Goal: Task Accomplishment & Management: Manage account settings

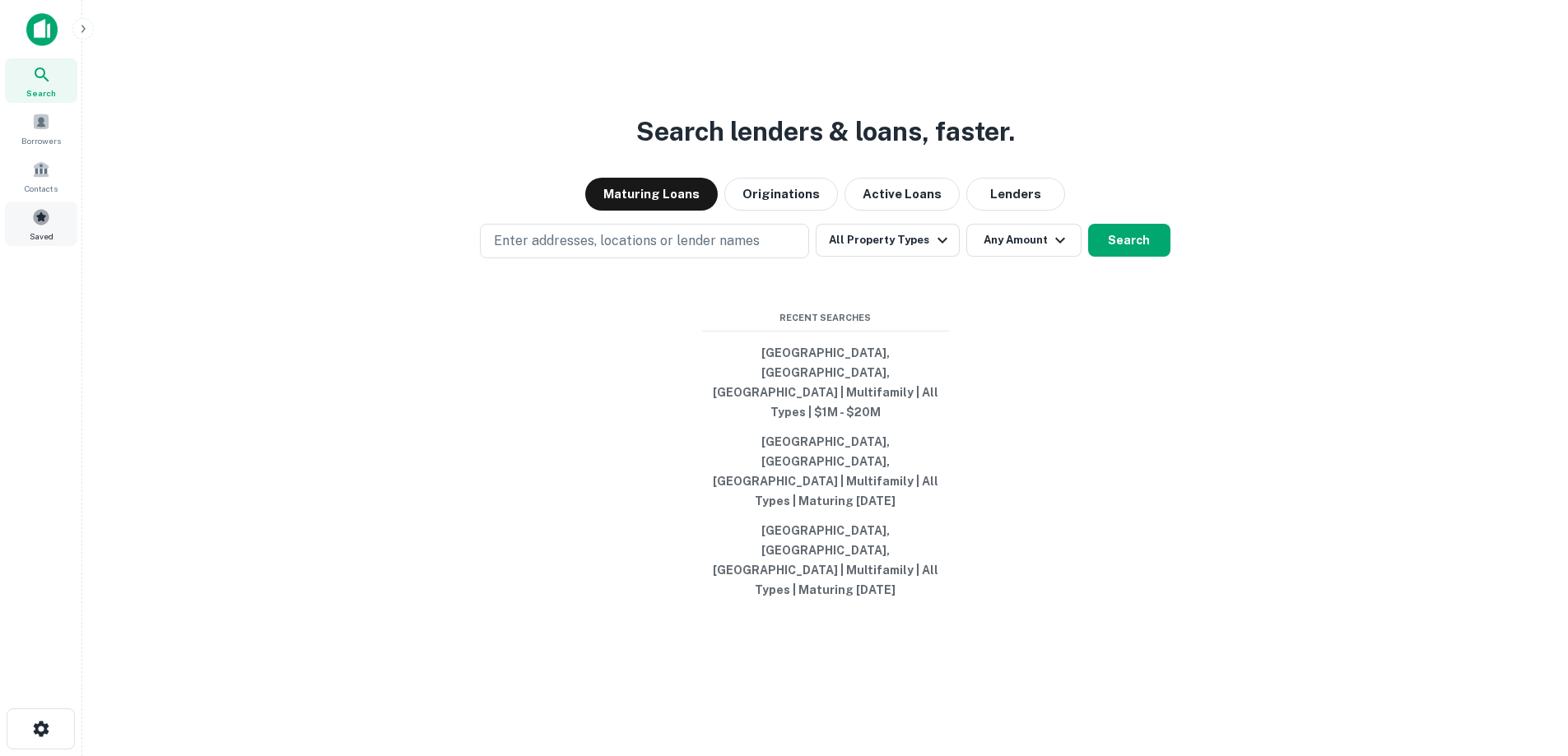
click at [35, 220] on span at bounding box center [40, 217] width 18 height 18
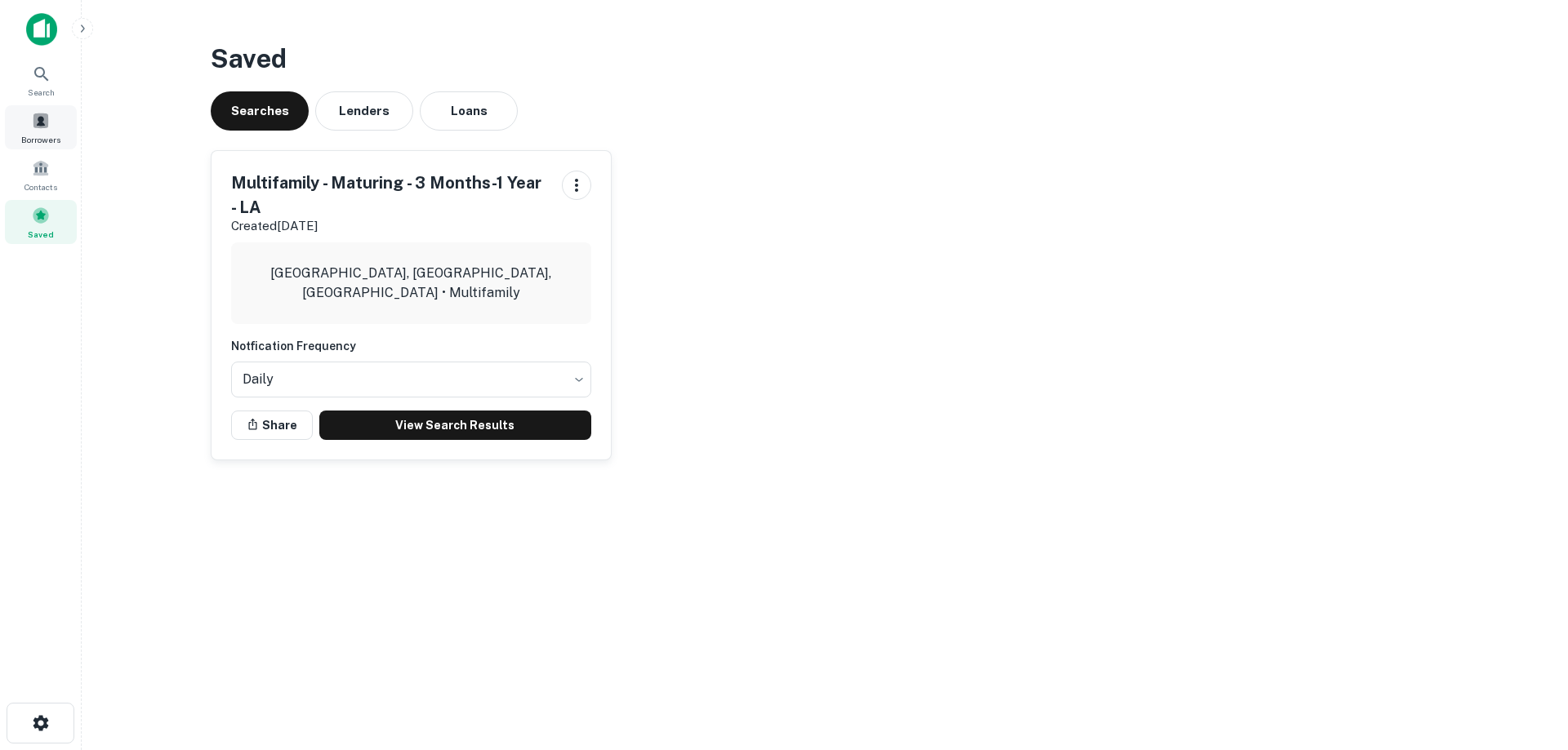
click at [55, 131] on div "Borrowers" at bounding box center [41, 127] width 72 height 44
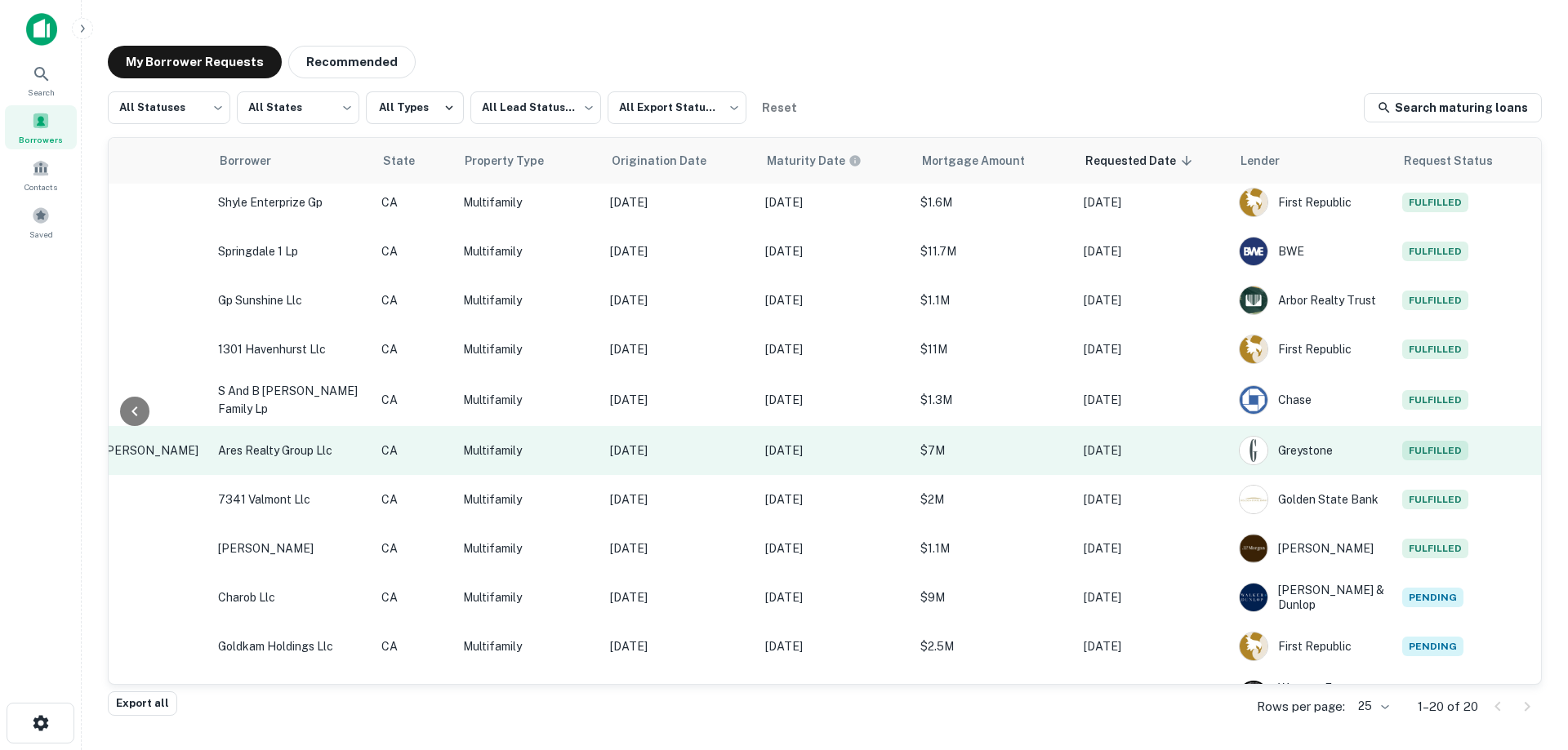
scroll to position [0, 334]
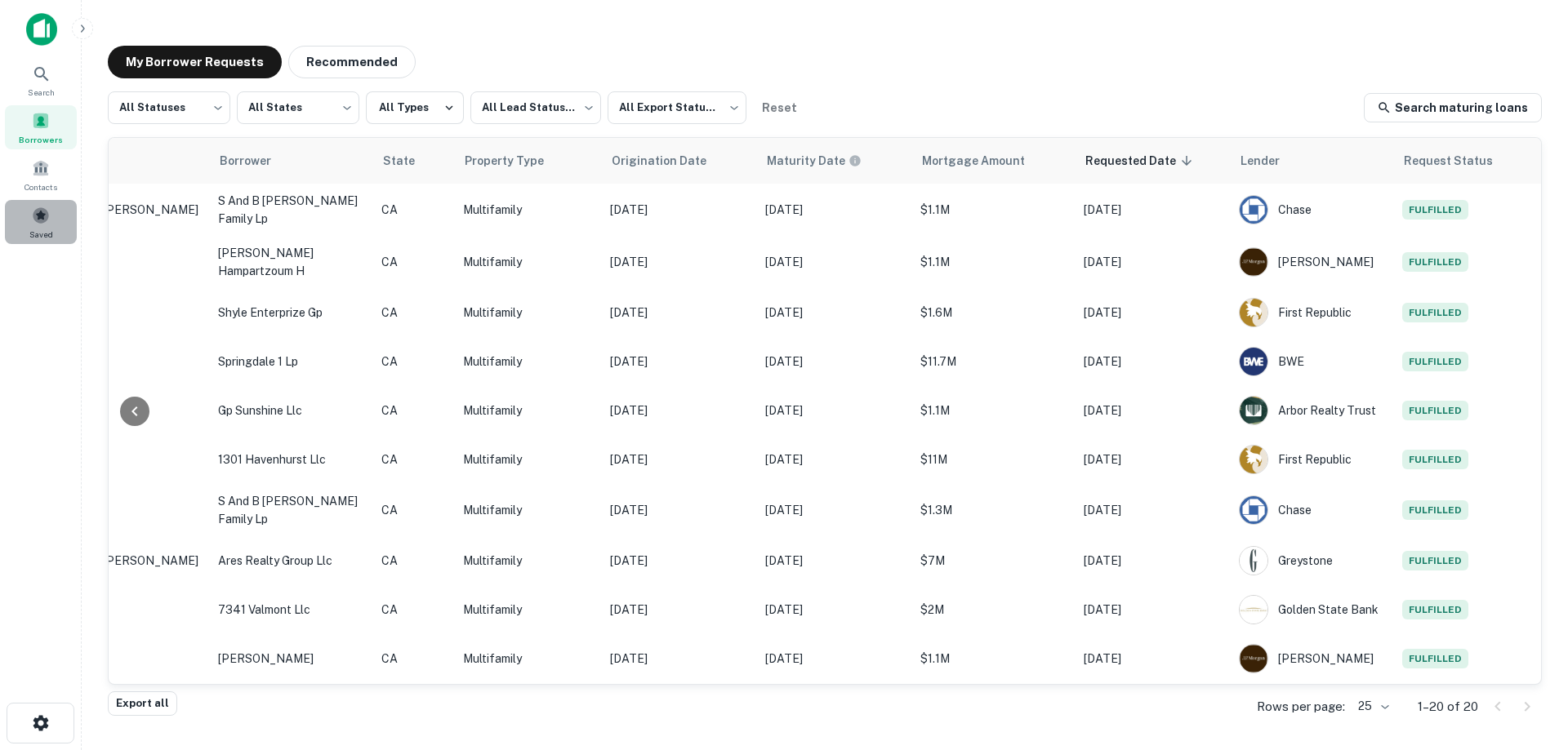
click at [42, 226] on div "Saved" at bounding box center [41, 222] width 72 height 44
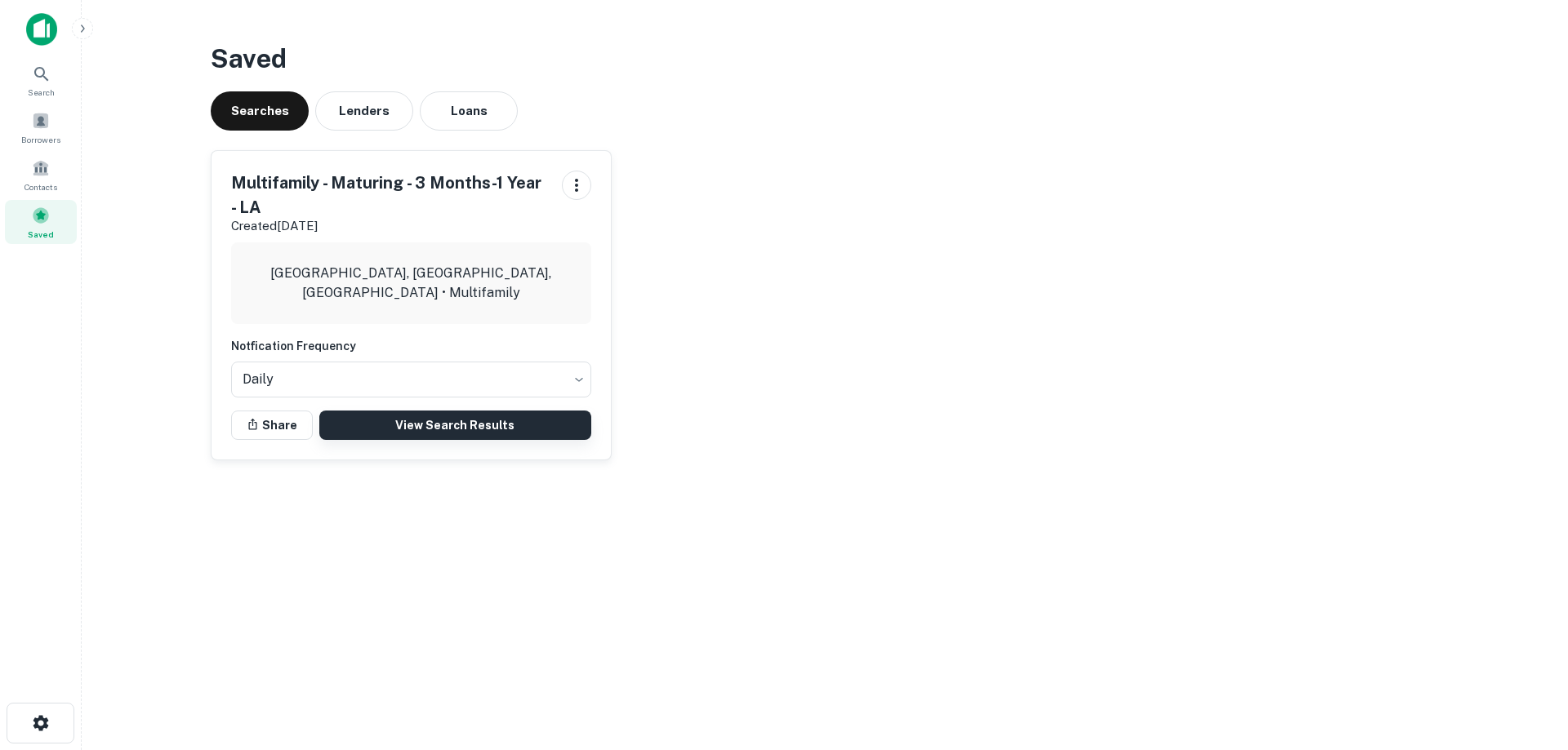
click at [491, 427] on link "View Search Results" at bounding box center [455, 425] width 272 height 29
click at [50, 120] on div "Borrowers" at bounding box center [41, 127] width 72 height 44
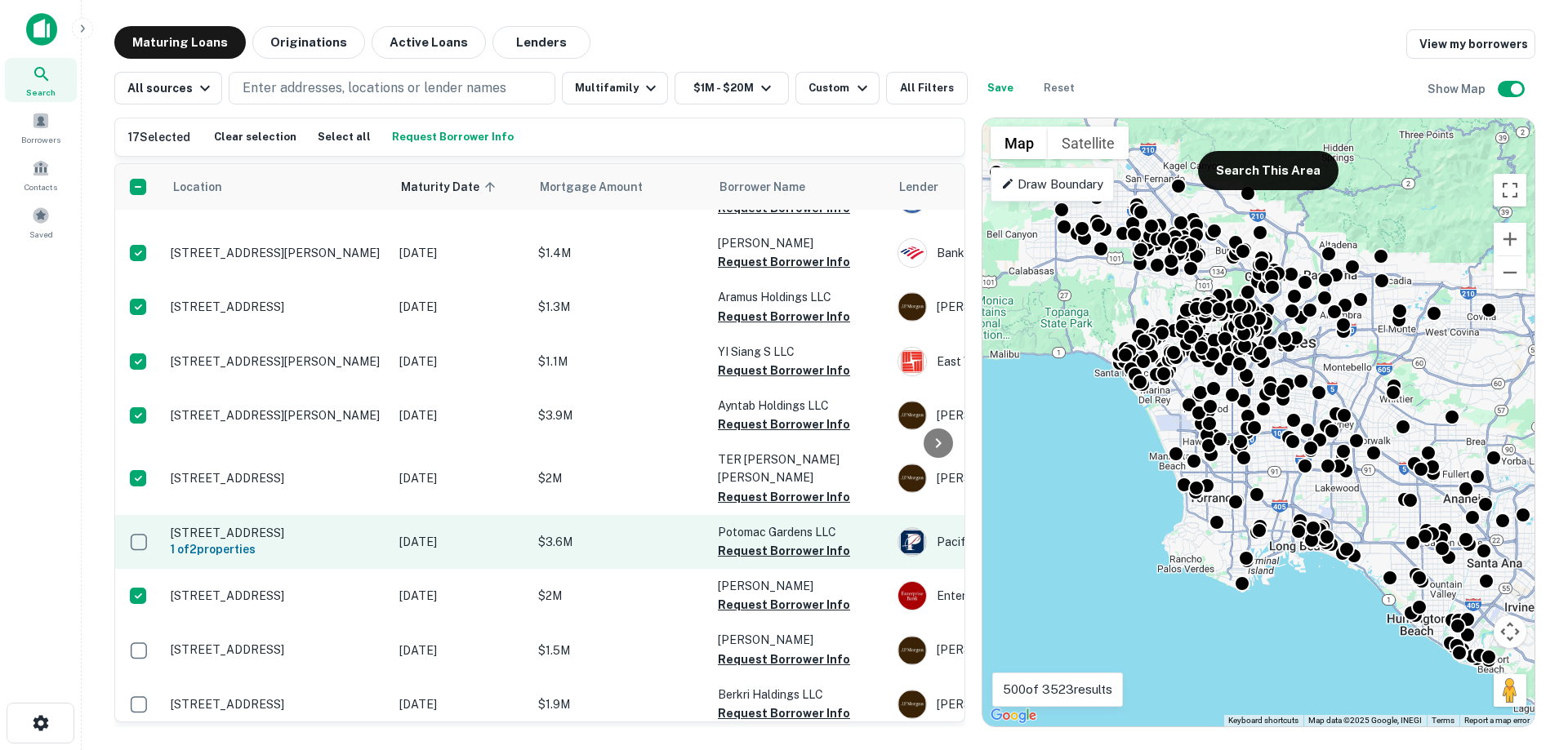
scroll to position [2123, 0]
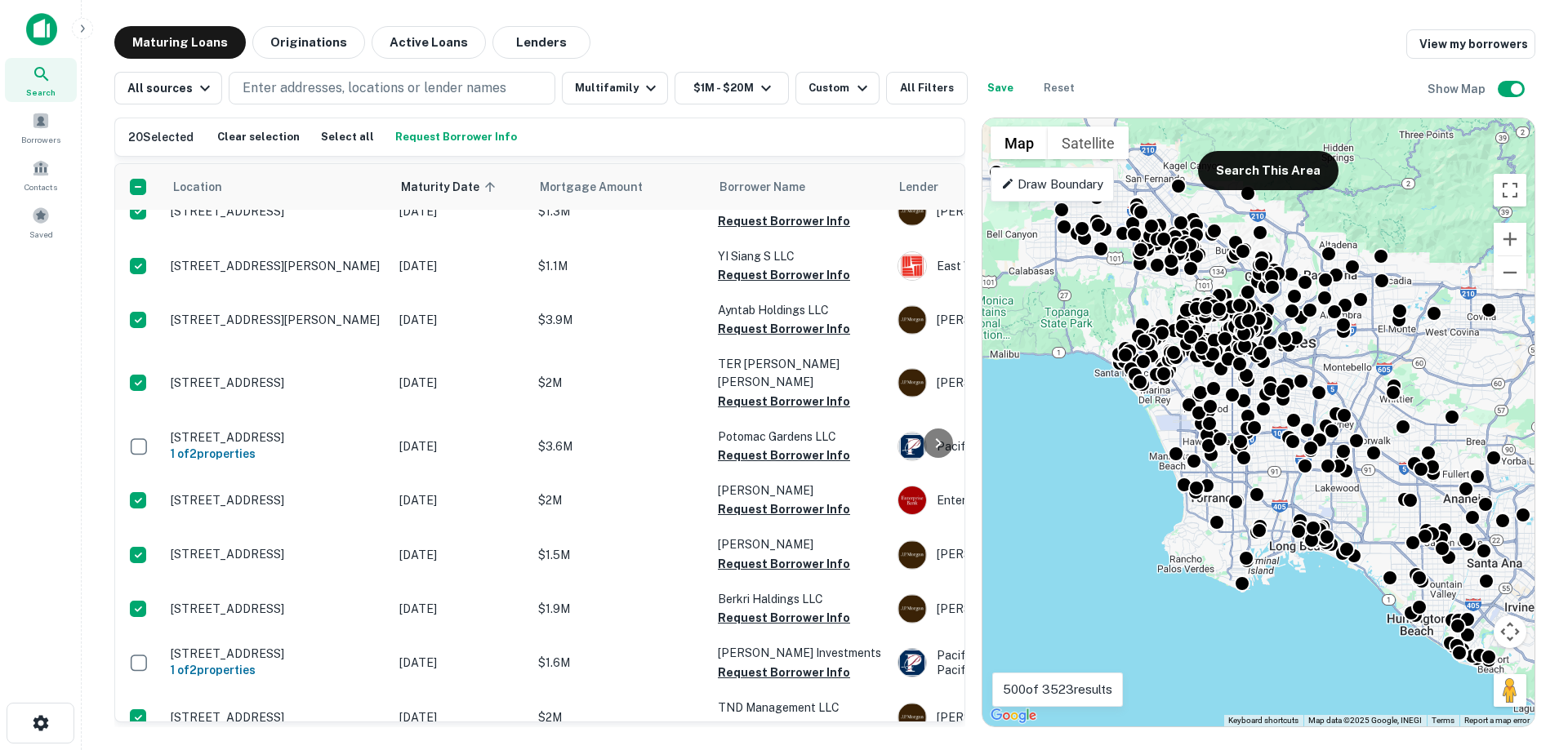
click at [428, 130] on button "Request Borrower Info" at bounding box center [456, 137] width 130 height 25
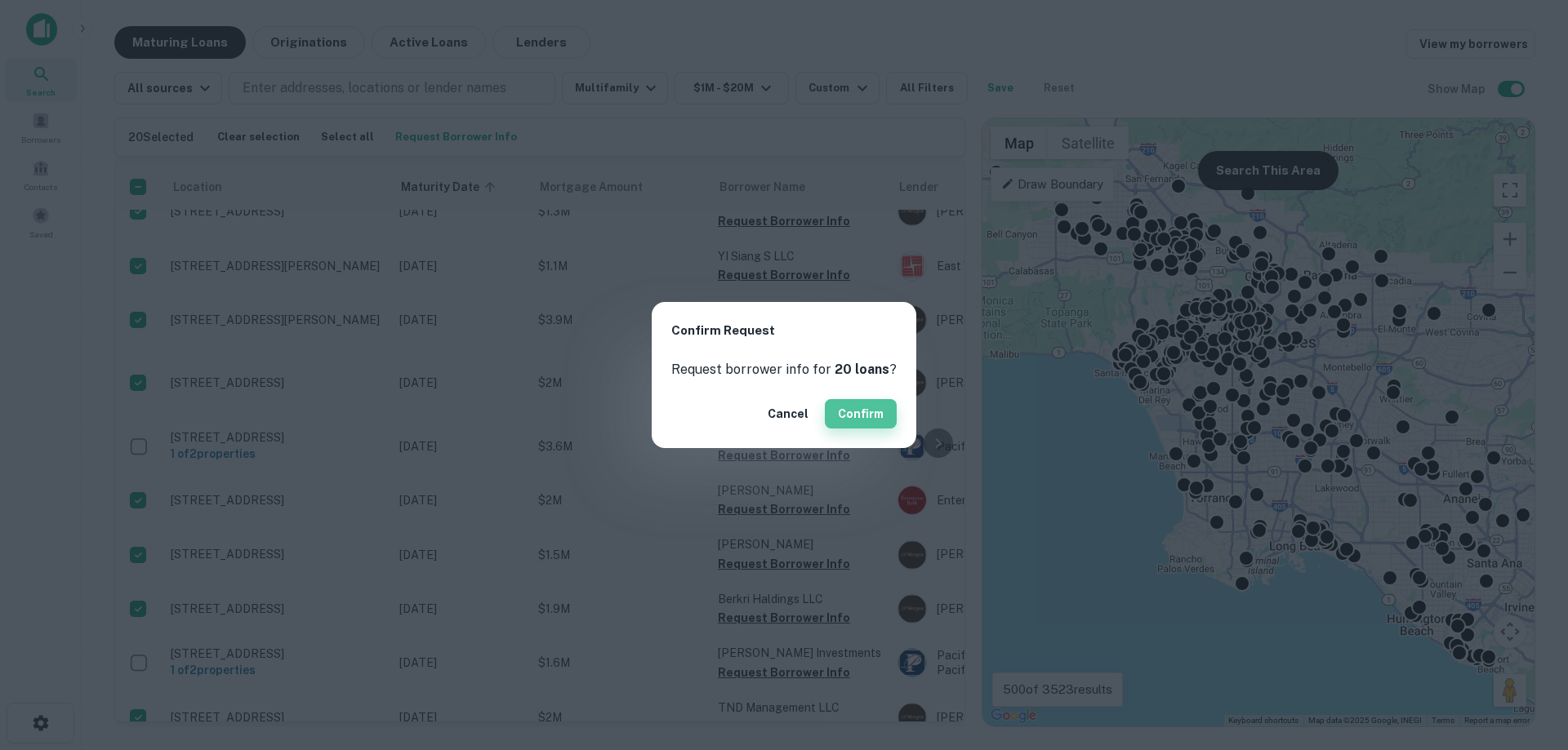
click at [845, 416] on button "Confirm" at bounding box center [860, 414] width 72 height 29
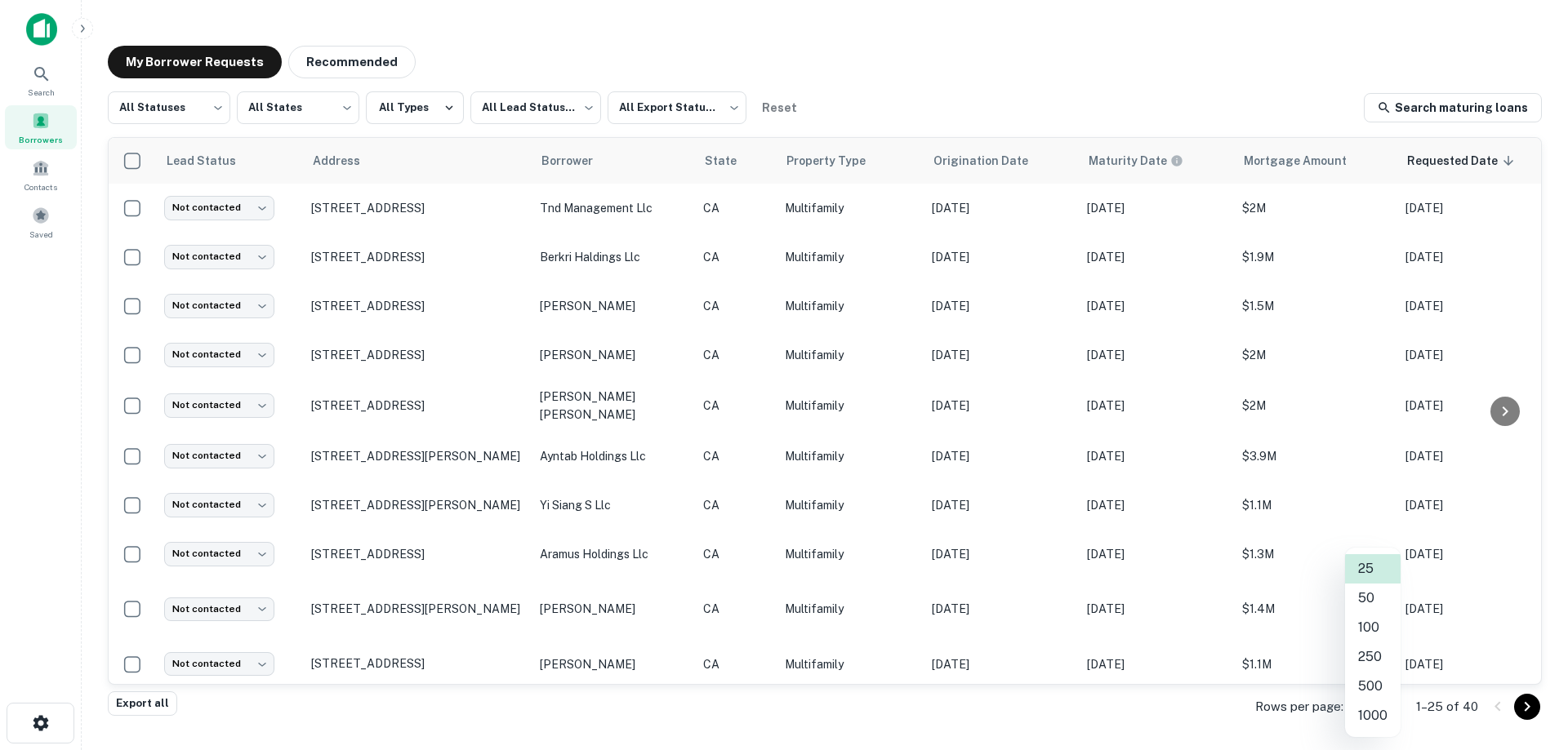
click at [1388, 706] on body "Search Borrowers Contacts Saved My Borrower Requests Recommended All Statuses *…" at bounding box center [784, 375] width 1568 height 750
click at [1380, 605] on li "50" at bounding box center [1373, 598] width 55 height 29
click at [624, 47] on div "My Borrower Requests Recommended" at bounding box center [825, 62] width 1434 height 32
click at [934, 58] on div "My Borrower Requests Recommended" at bounding box center [825, 62] width 1434 height 32
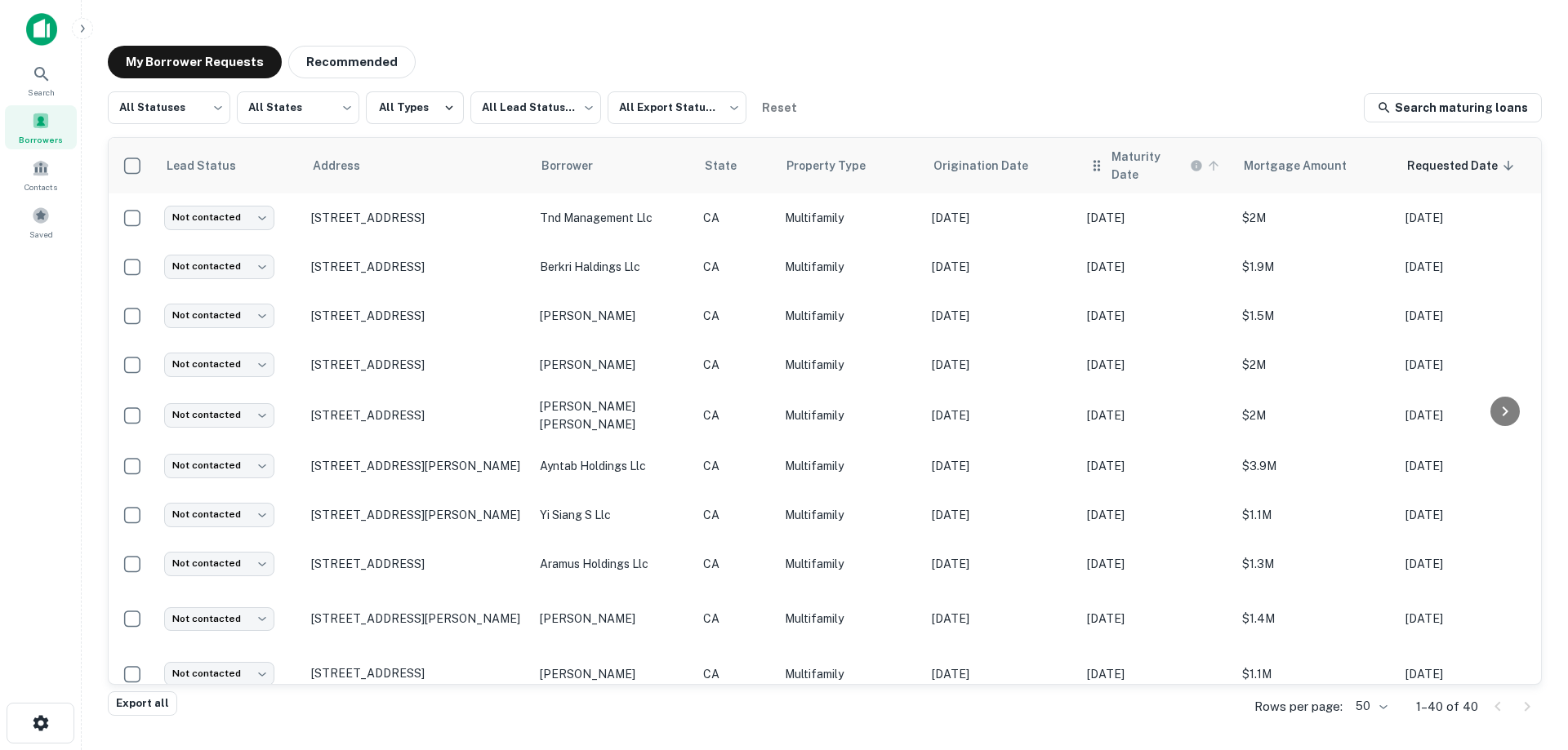
click at [1148, 165] on h6 "Maturity Date" at bounding box center [1149, 166] width 75 height 36
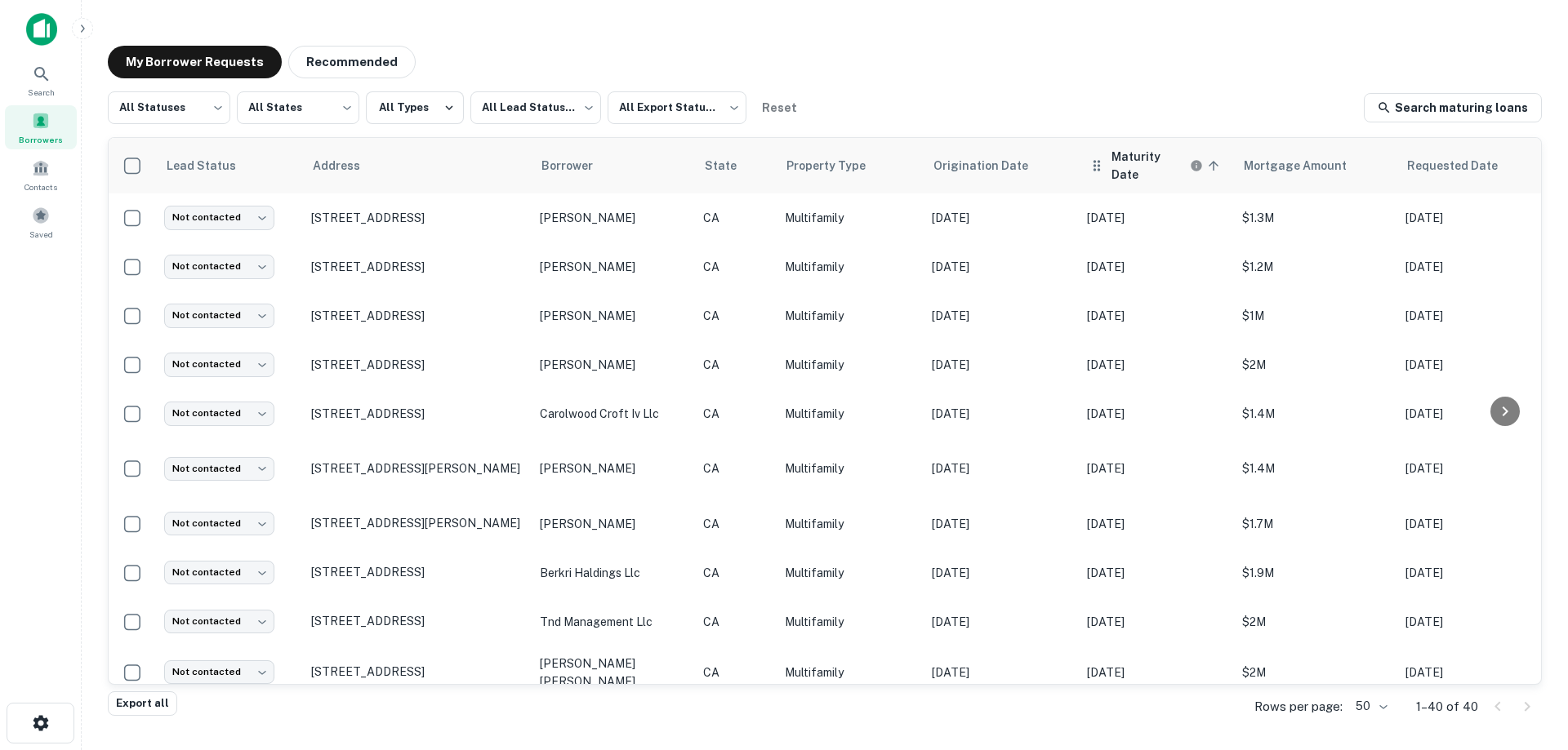
click at [1133, 160] on h6 "Maturity Date" at bounding box center [1149, 166] width 75 height 36
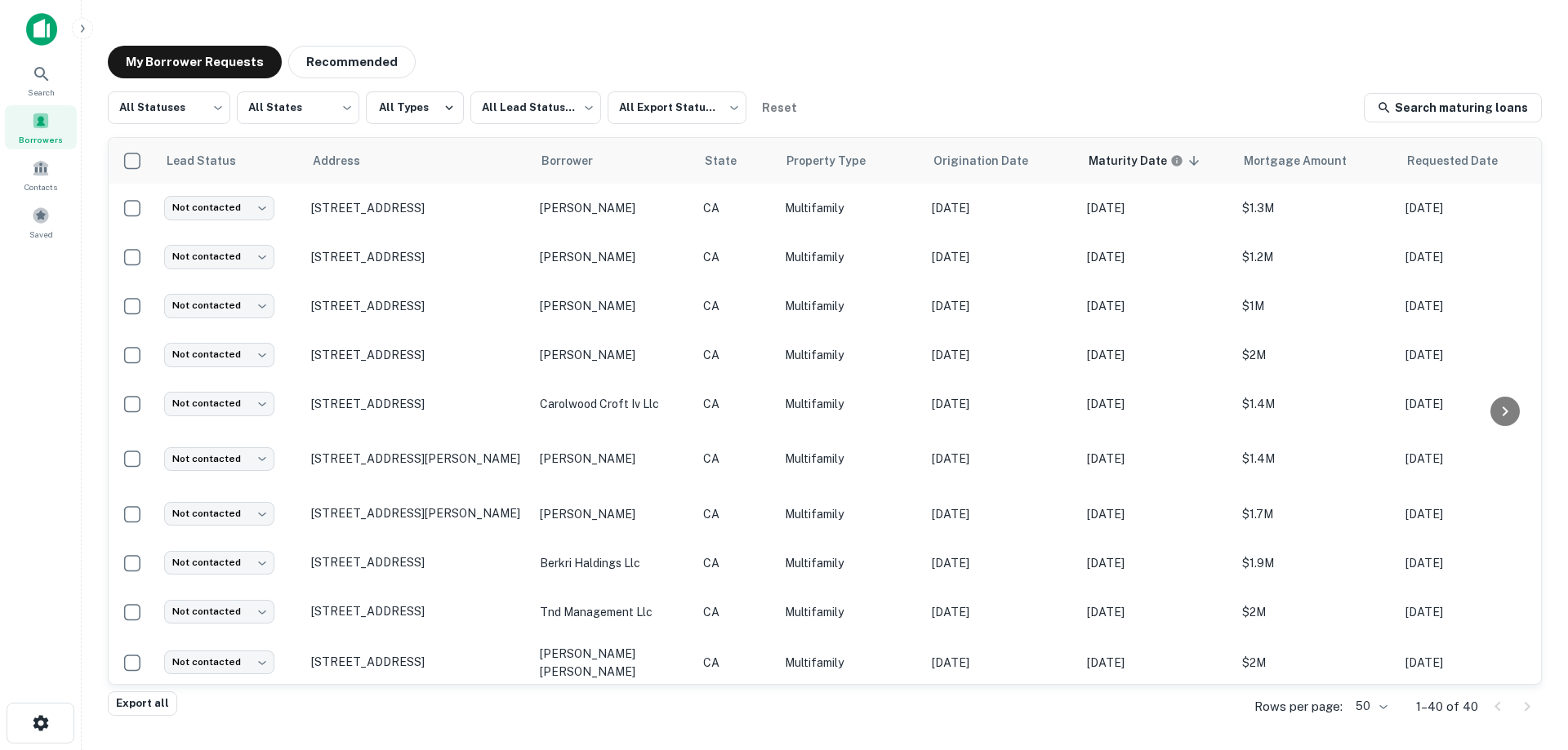
click at [972, 64] on div "My Borrower Requests Recommended" at bounding box center [825, 62] width 1434 height 32
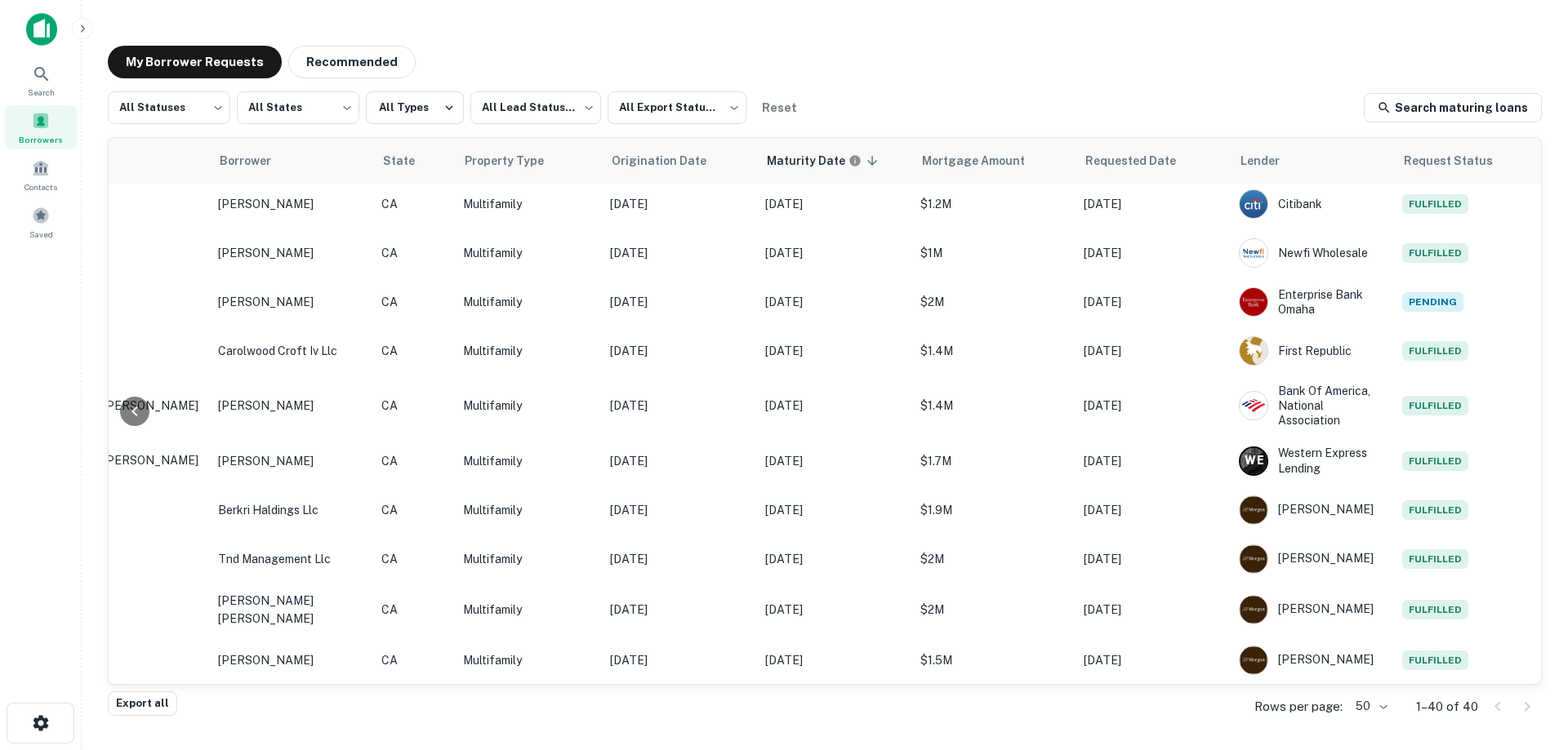
scroll to position [0, 334]
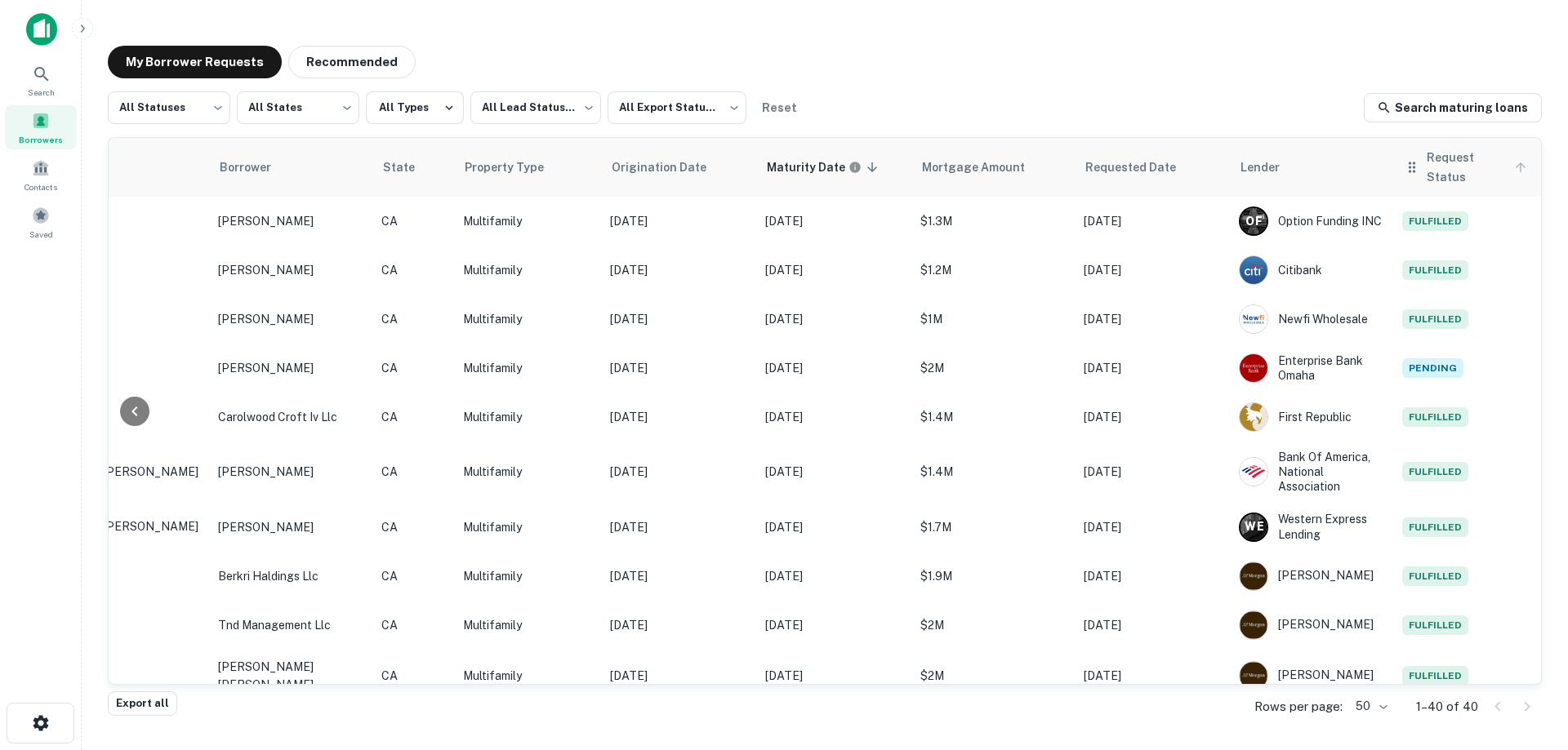
click at [1436, 168] on span "Request Status" at bounding box center [1479, 167] width 104 height 39
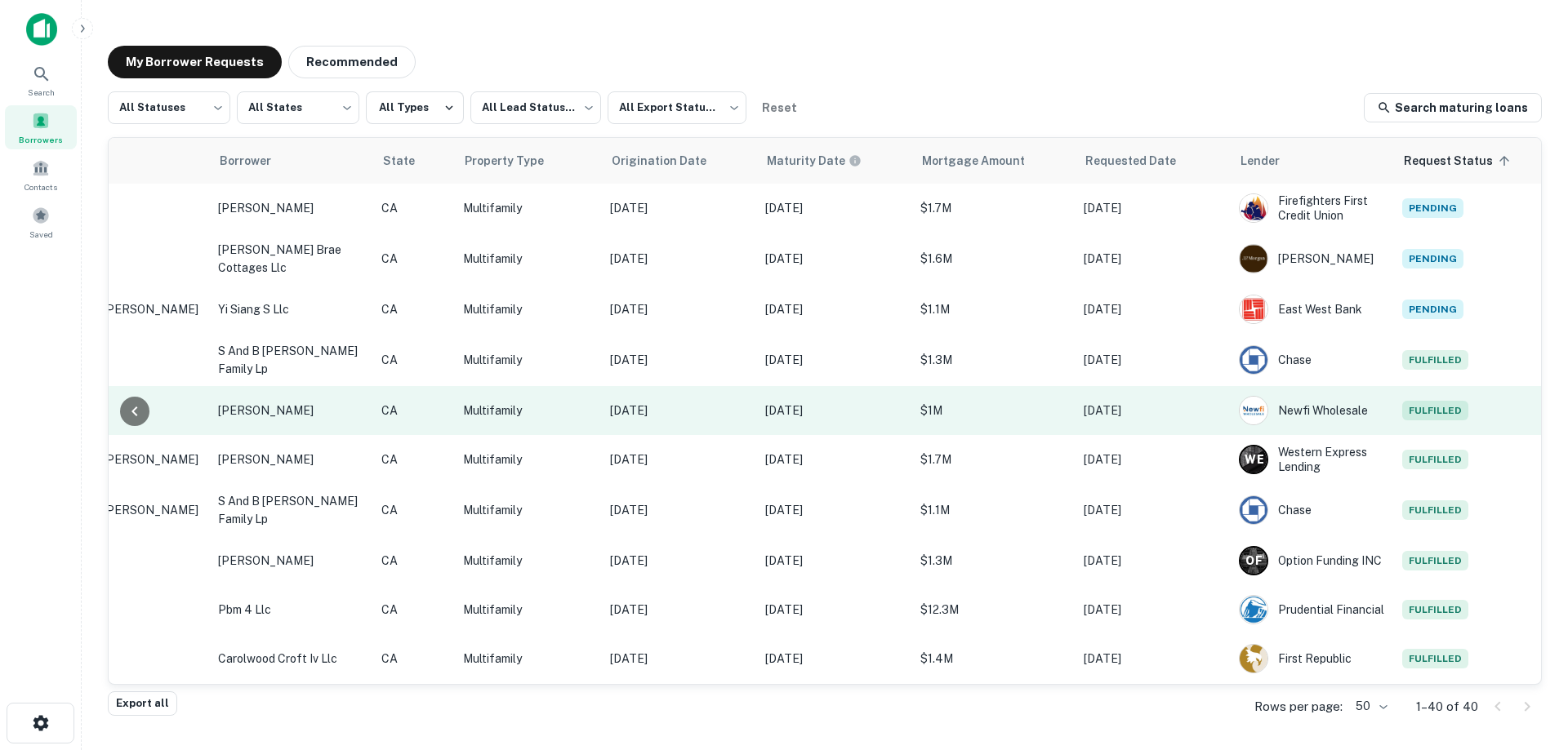
scroll to position [163, 332]
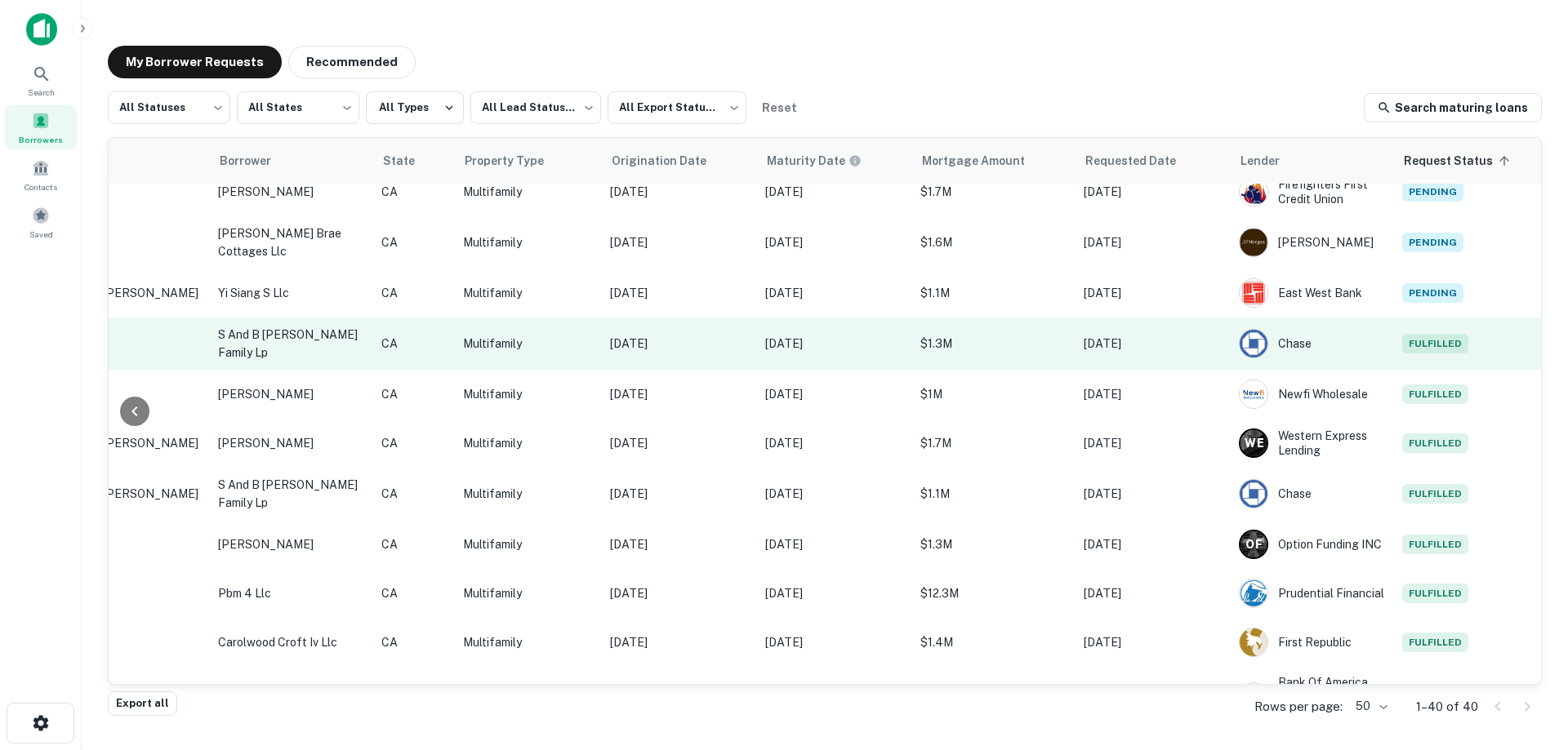
click at [845, 339] on p "[DATE]" at bounding box center [835, 343] width 139 height 18
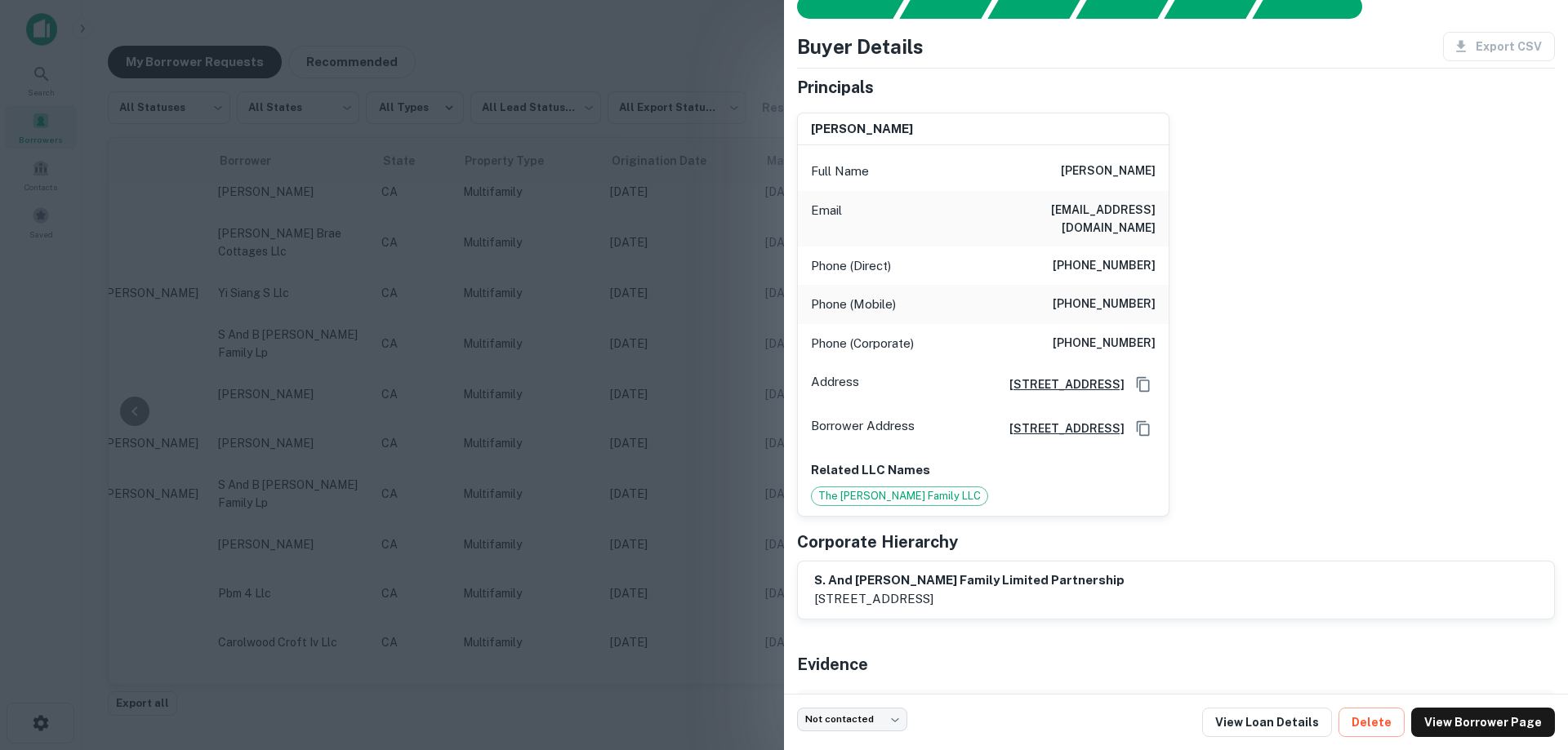
scroll to position [0, 0]
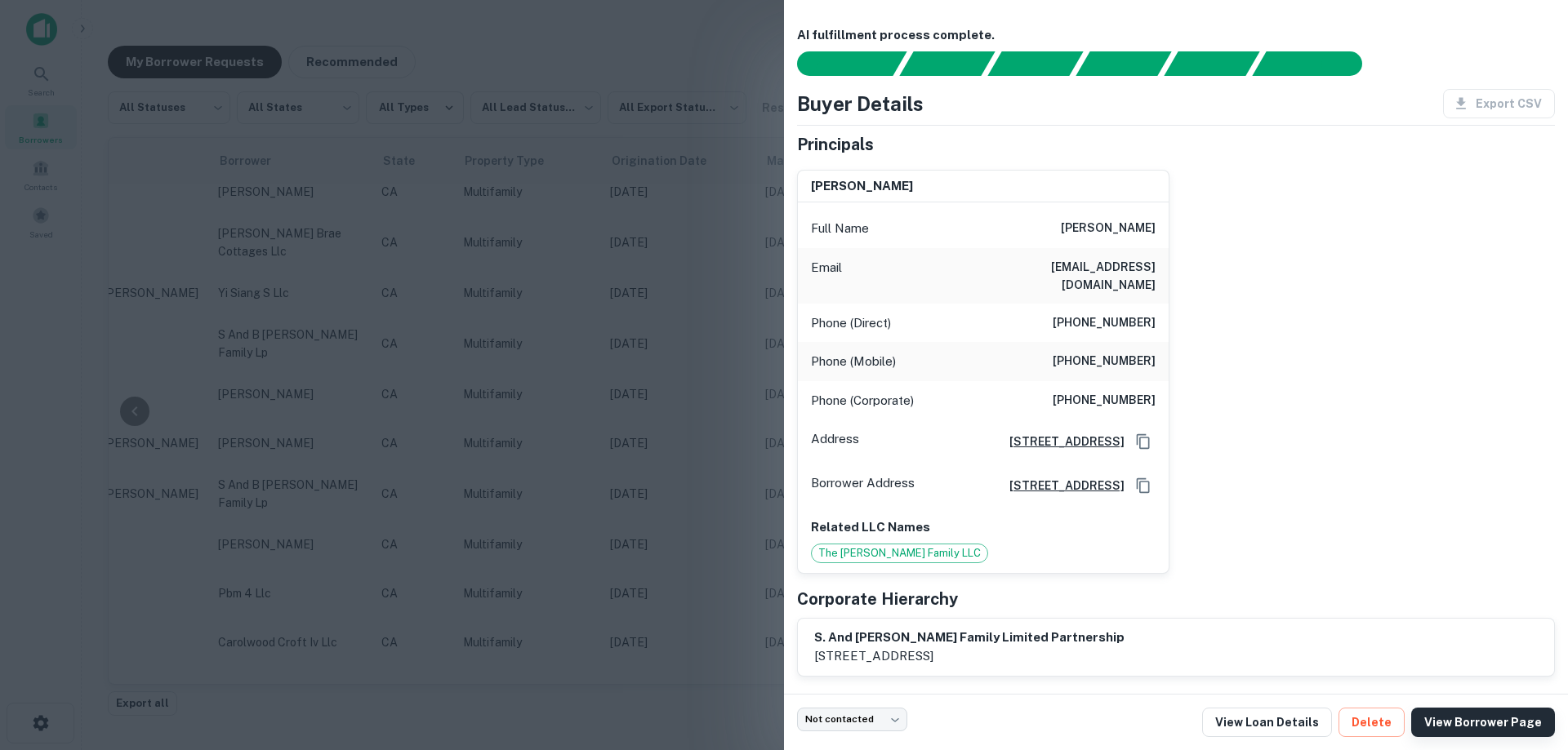
click at [1461, 717] on link "View Borrower Page" at bounding box center [1483, 723] width 143 height 29
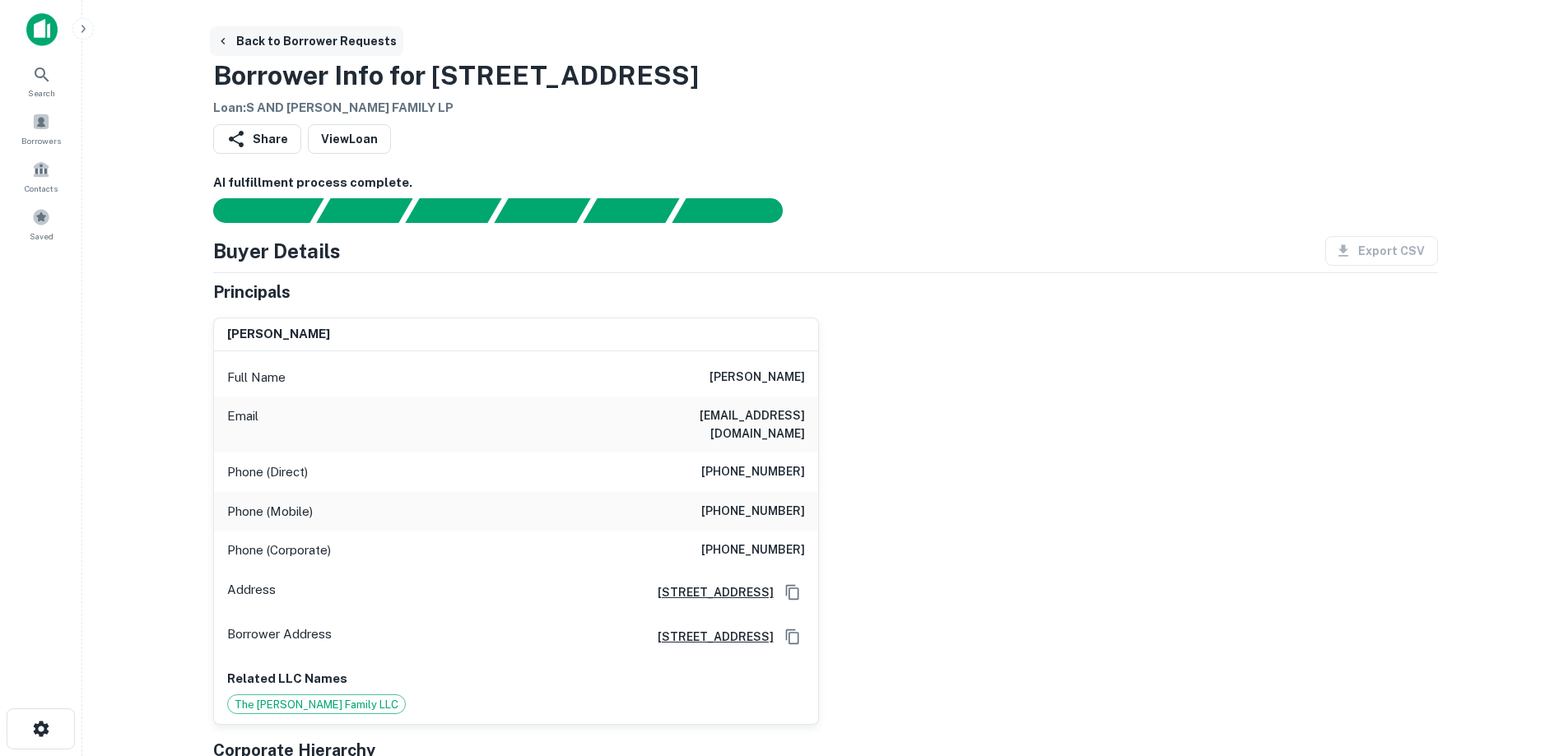
click at [324, 47] on button "Back to Borrower Requests" at bounding box center [306, 41] width 194 height 29
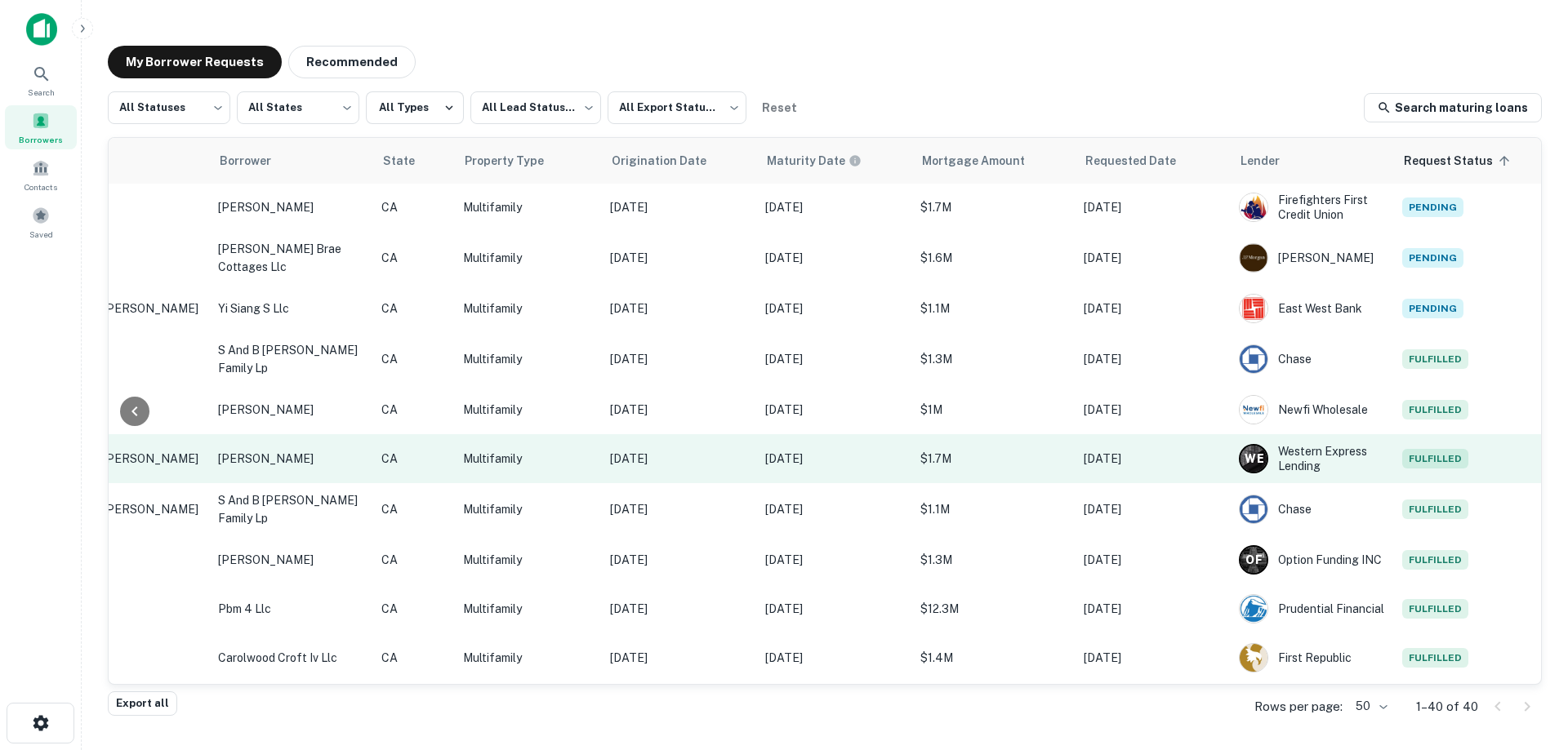
scroll to position [163, 334]
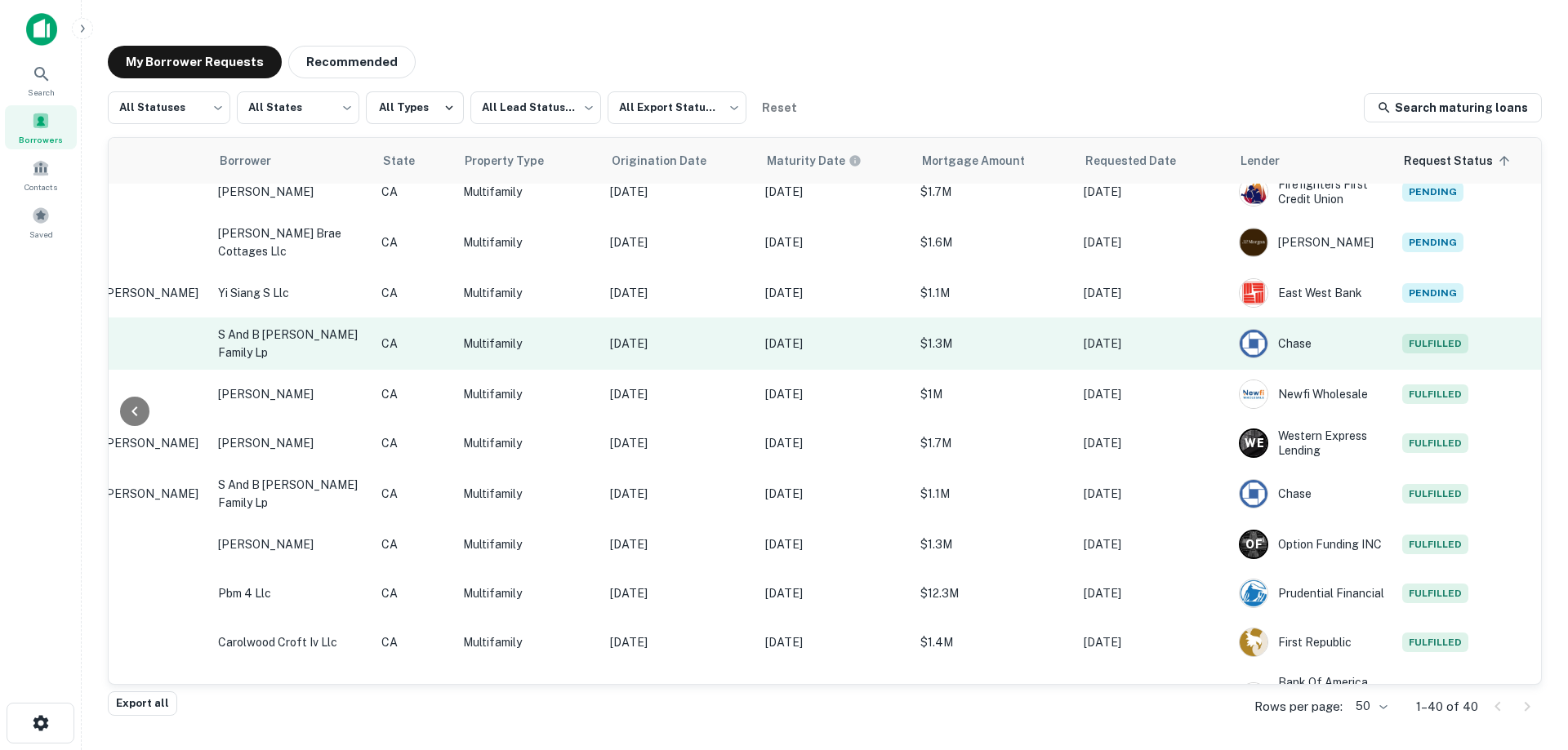
click at [1084, 347] on p "[DATE]" at bounding box center [1153, 343] width 139 height 18
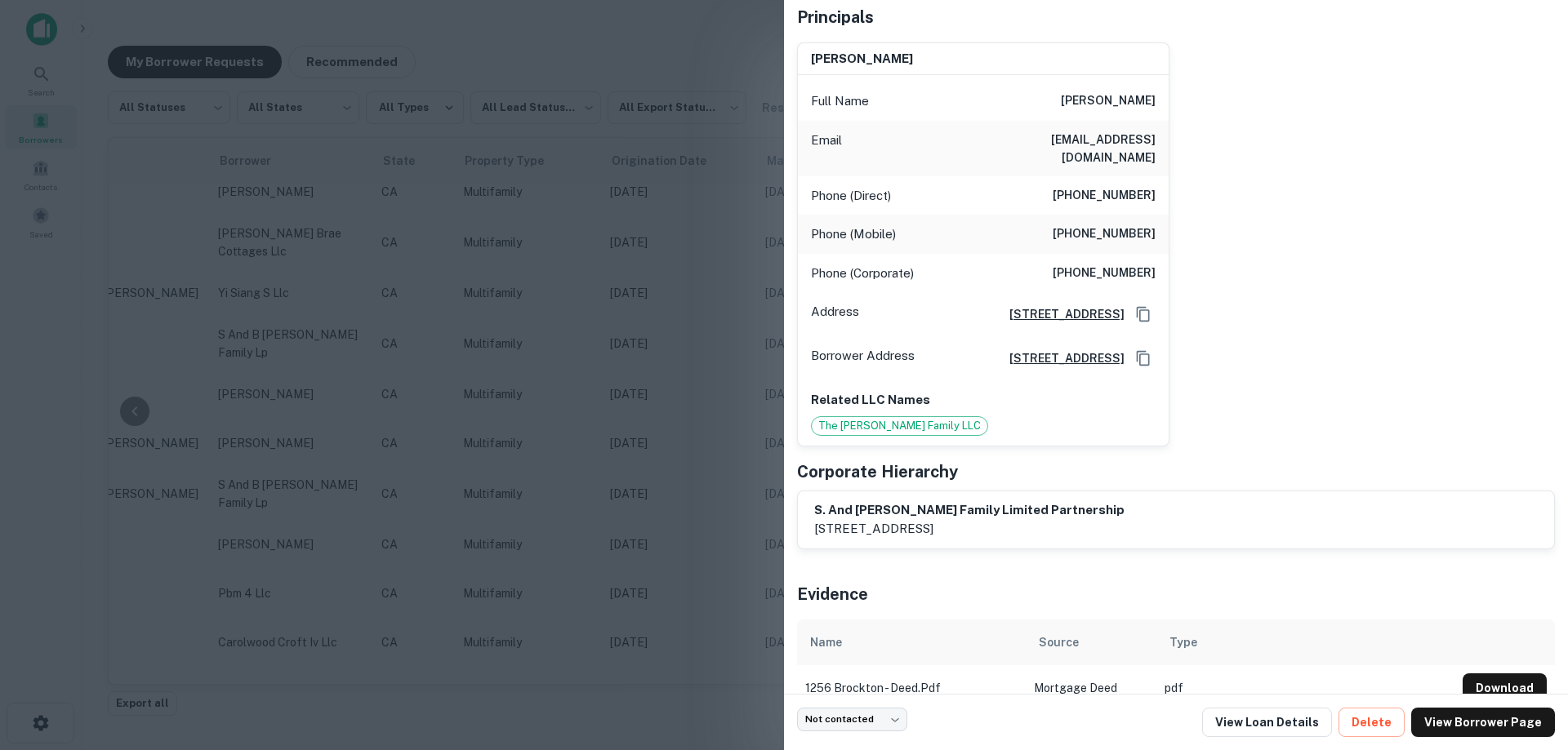
scroll to position [155, 0]
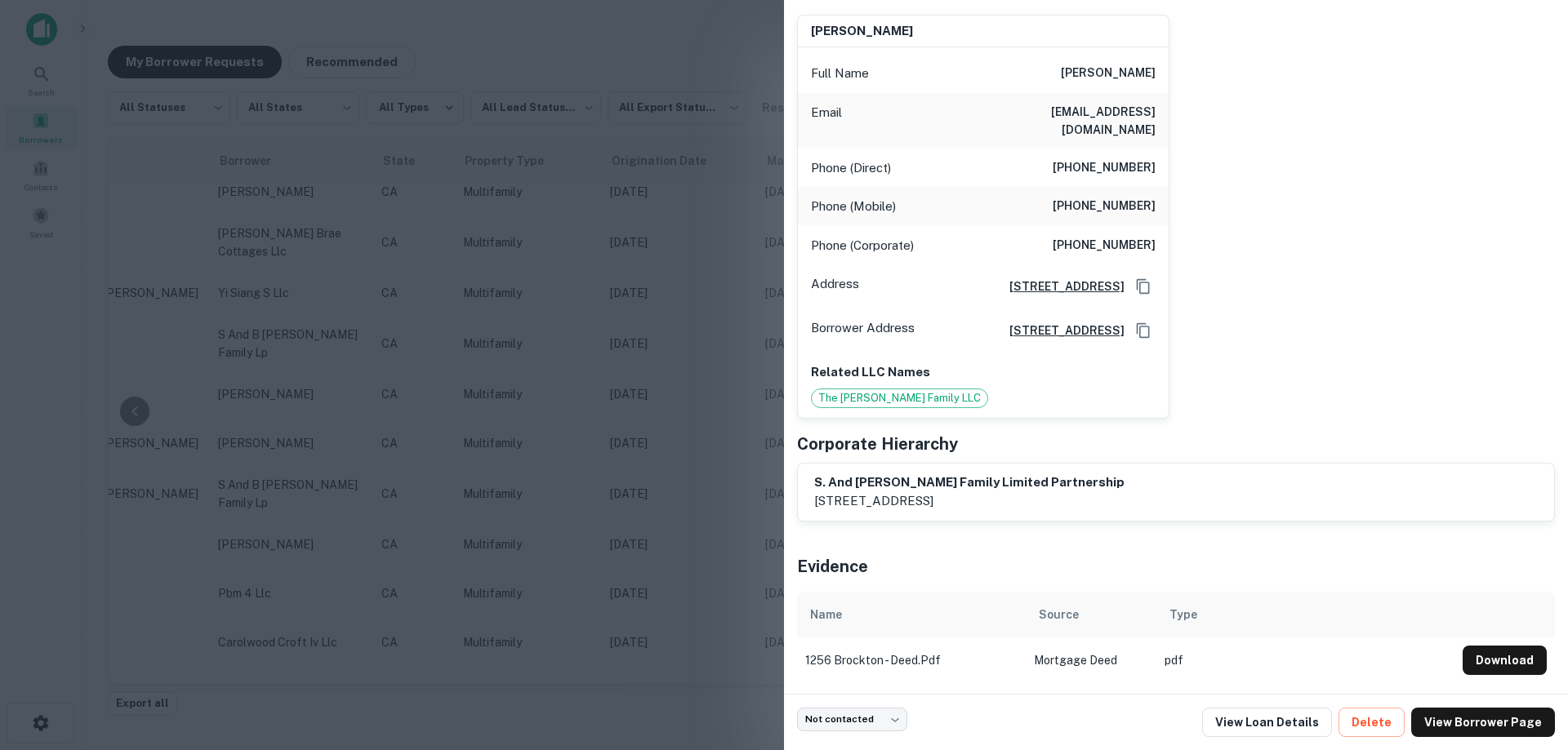
click at [697, 440] on div at bounding box center [784, 375] width 1568 height 750
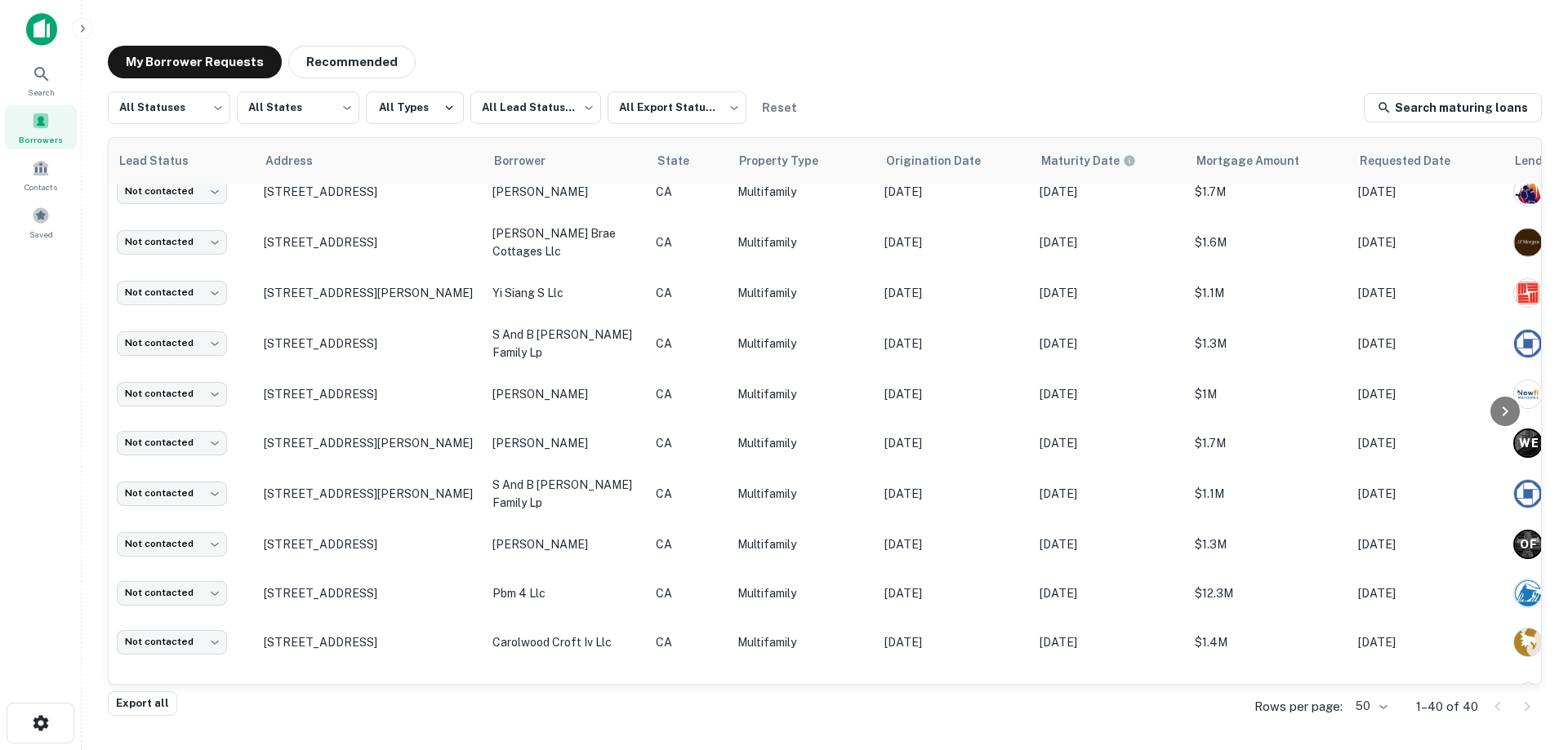
scroll to position [163, 0]
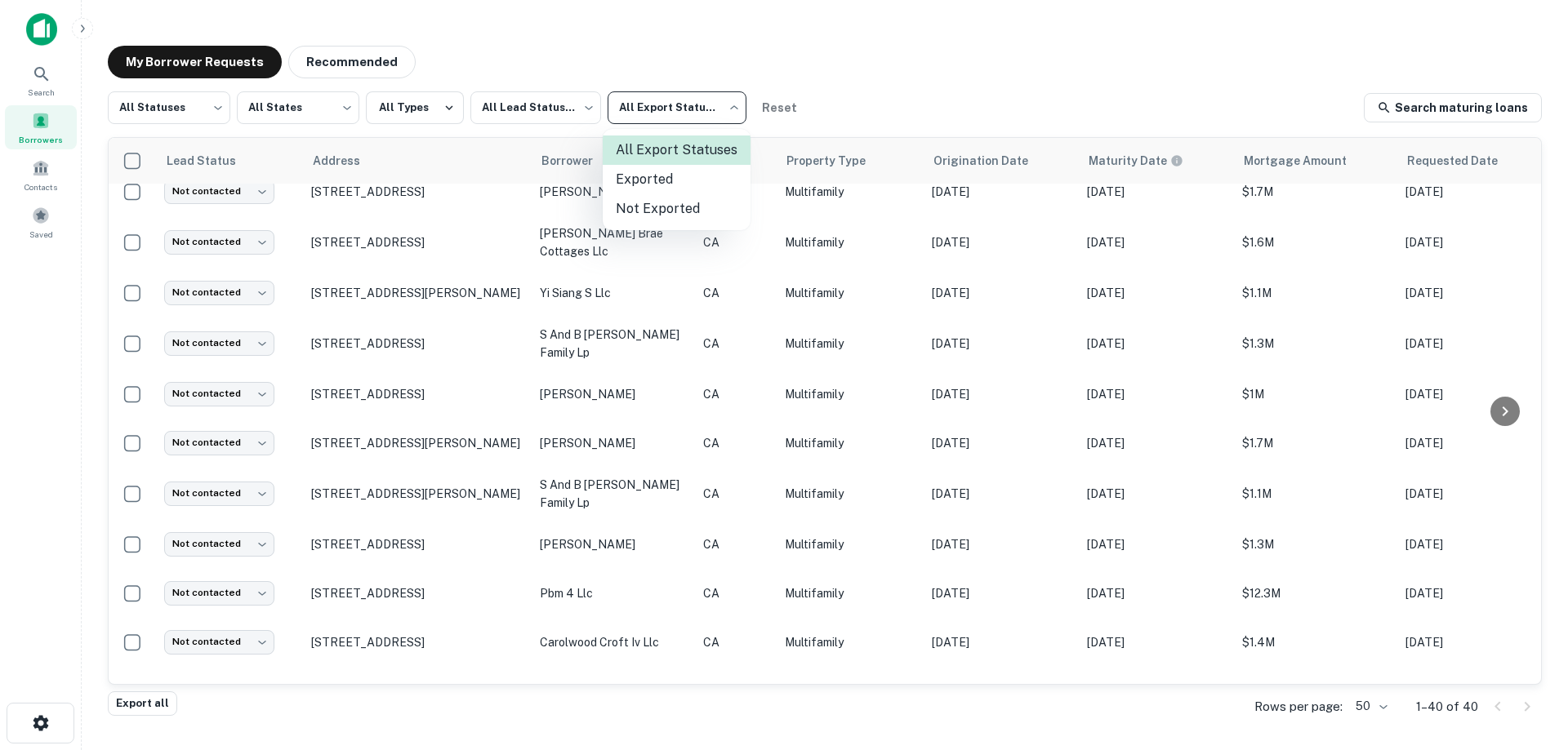
click at [626, 107] on body "Search Borrowers Contacts Saved My Borrower Requests Recommended All Statuses *…" at bounding box center [784, 375] width 1568 height 750
click at [701, 102] on div at bounding box center [784, 375] width 1568 height 750
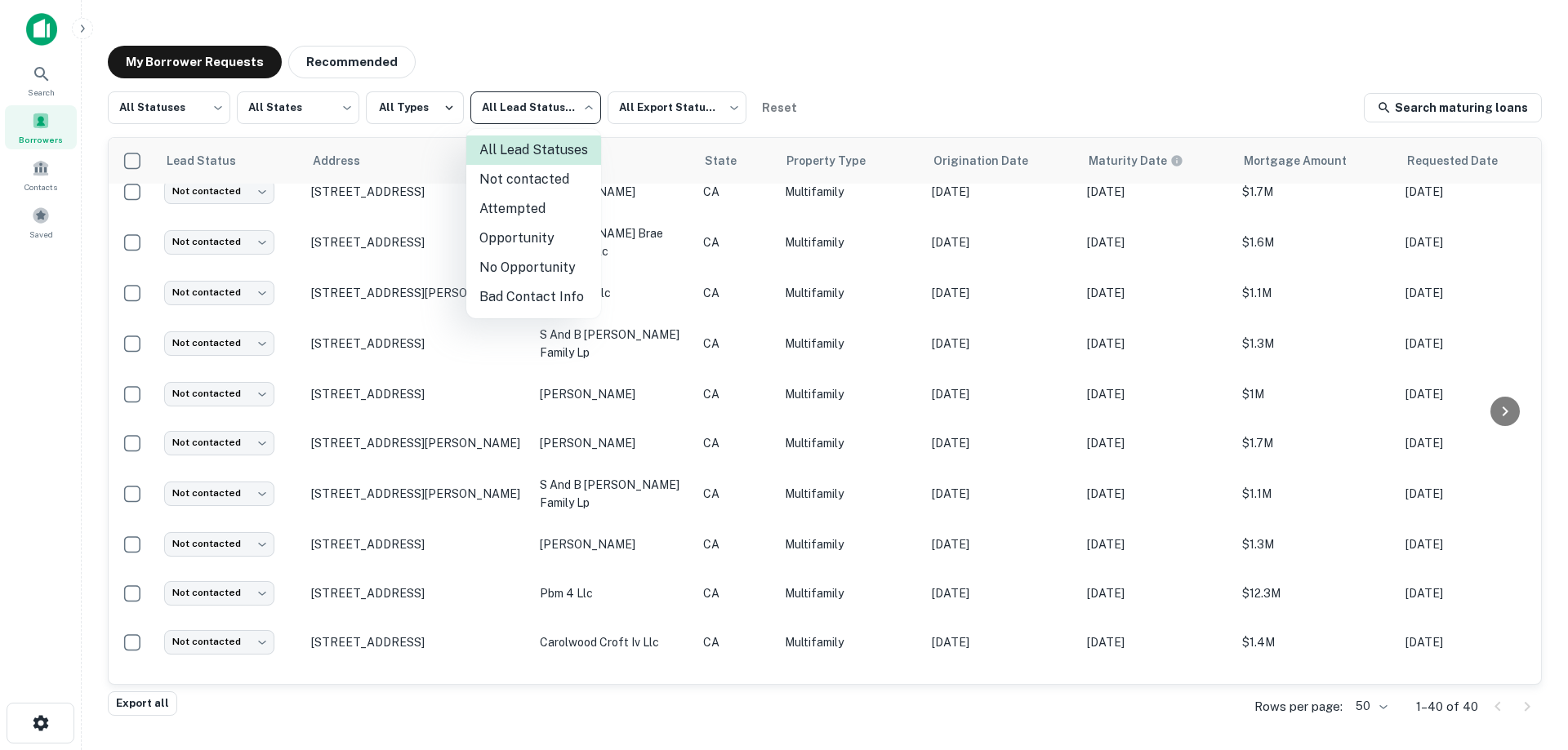
click at [561, 98] on body "Search Borrowers Contacts Saved My Borrower Requests Recommended All Statuses *…" at bounding box center [784, 375] width 1568 height 750
click at [550, 102] on div at bounding box center [784, 375] width 1568 height 750
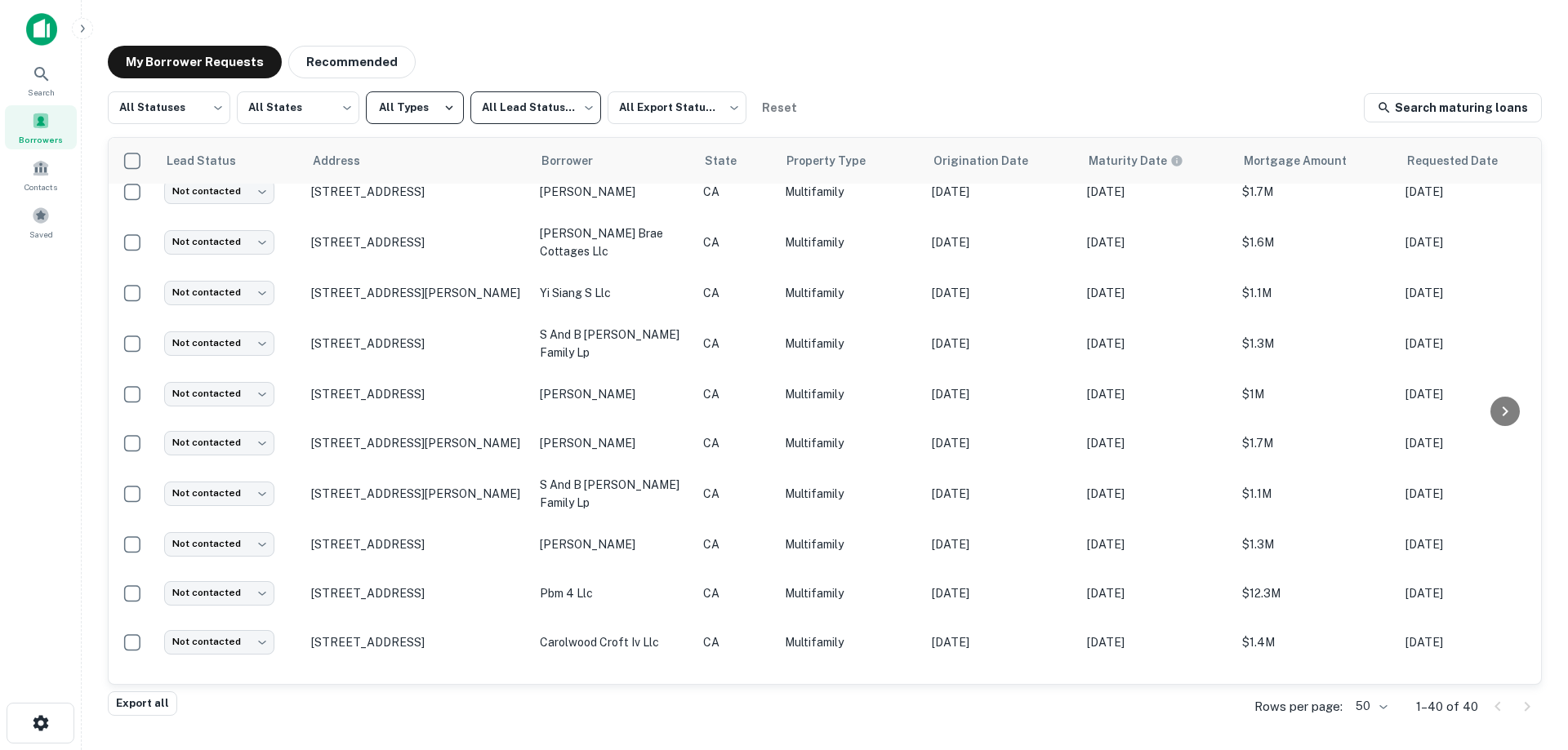
click at [418, 98] on button "All Types" at bounding box center [415, 108] width 98 height 32
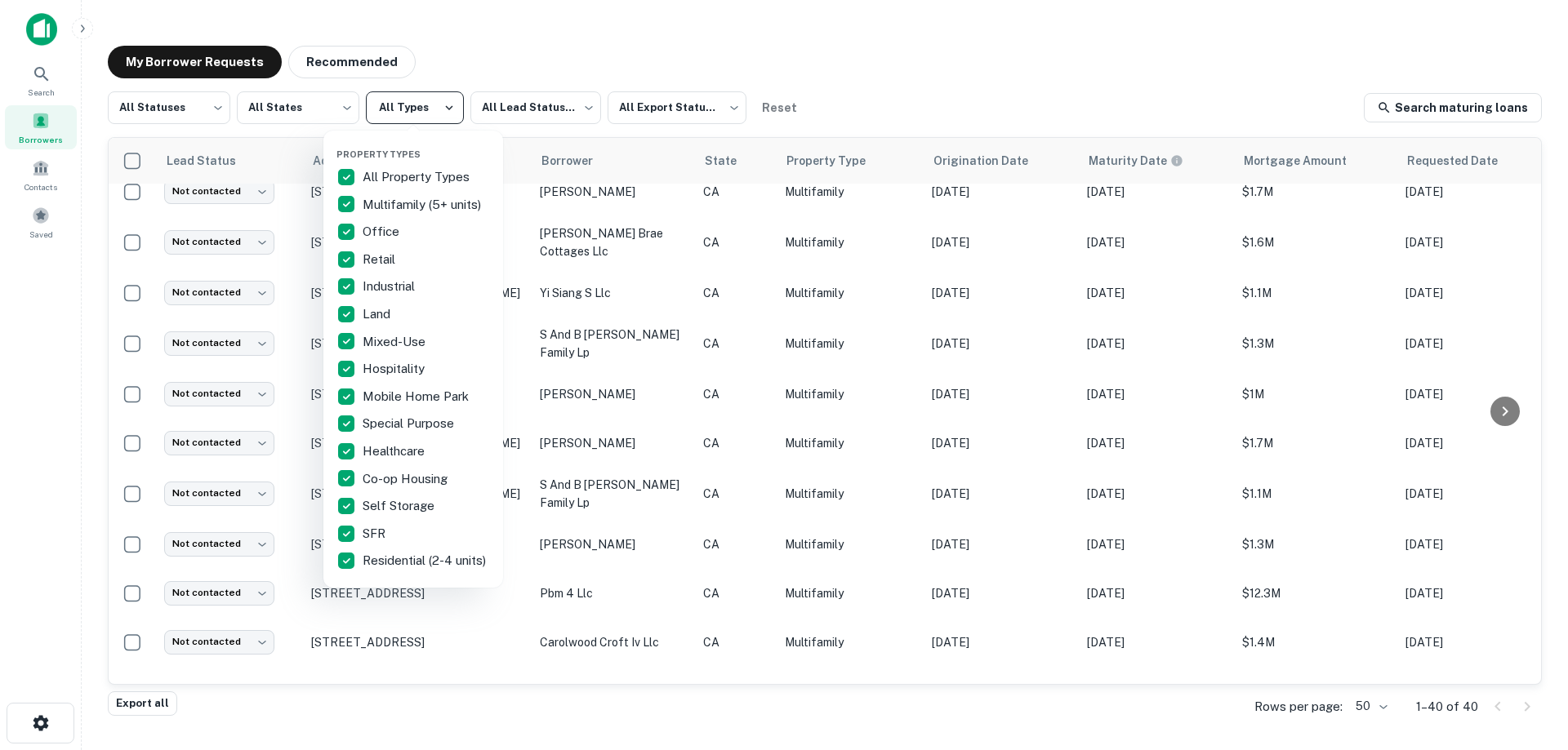
click at [418, 98] on div at bounding box center [784, 375] width 1568 height 750
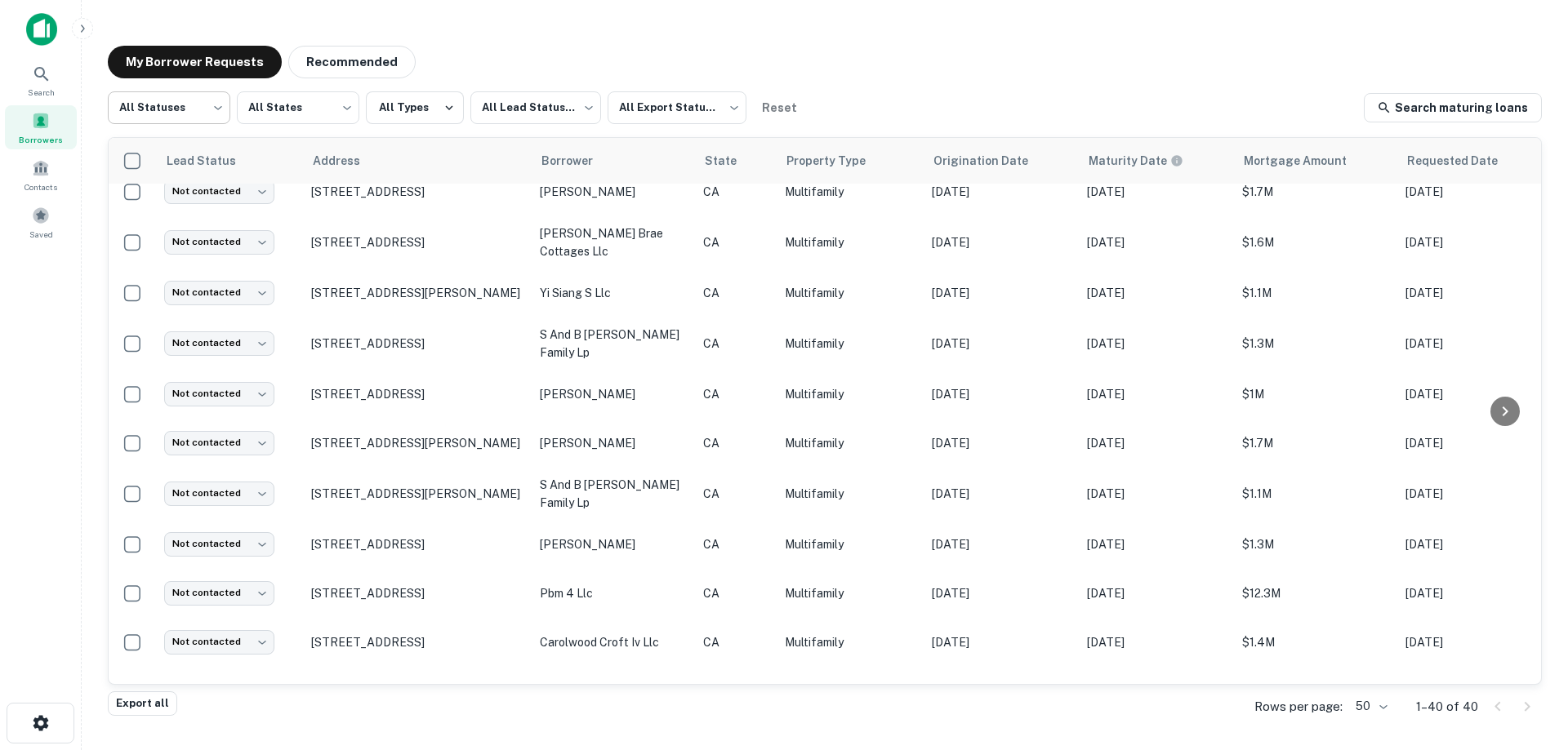
click at [177, 104] on body "Search Borrowers Contacts Saved My Borrower Requests Recommended All Statuses *…" at bounding box center [784, 375] width 1568 height 750
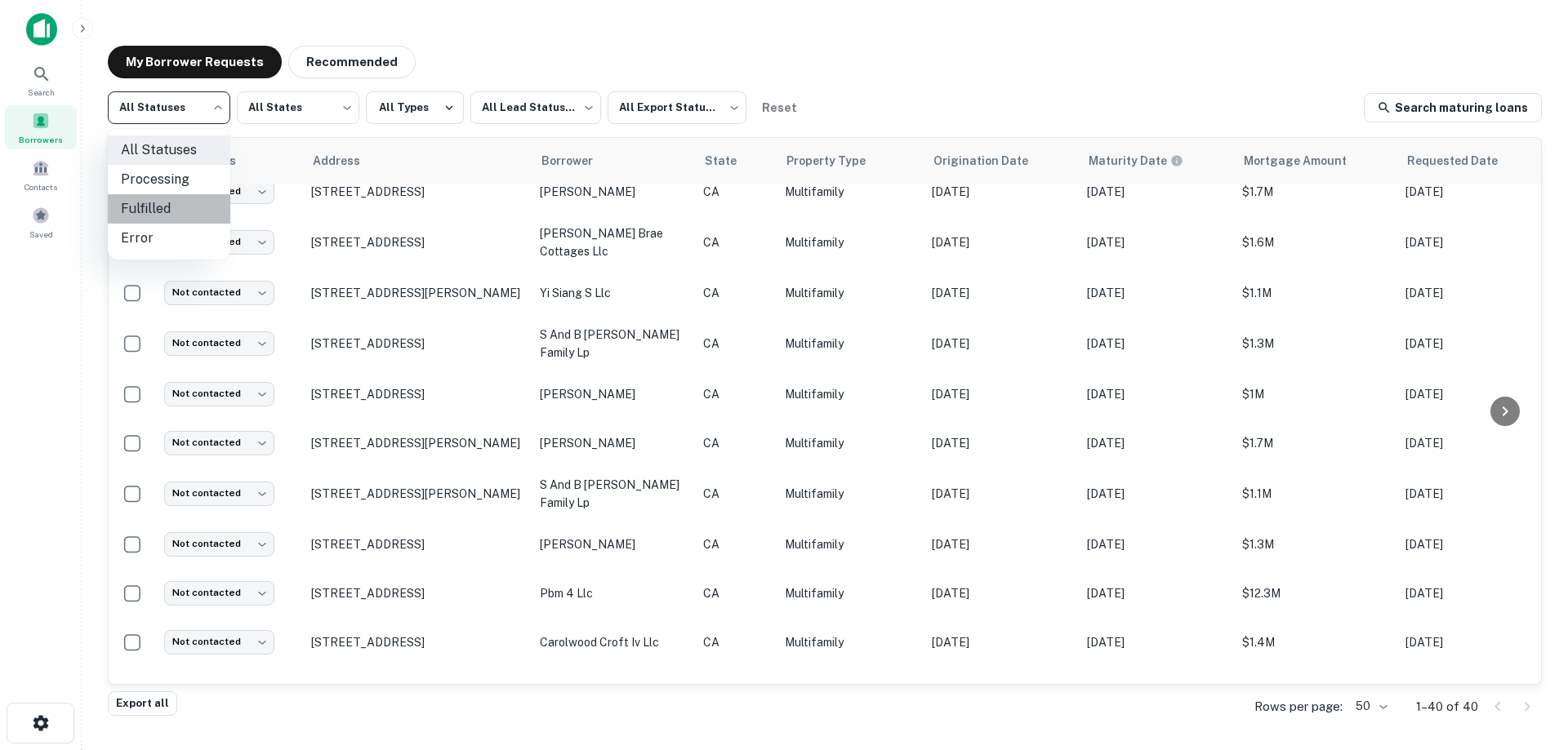
click at [179, 208] on li "Fulfilled" at bounding box center [169, 209] width 123 height 29
type input "*********"
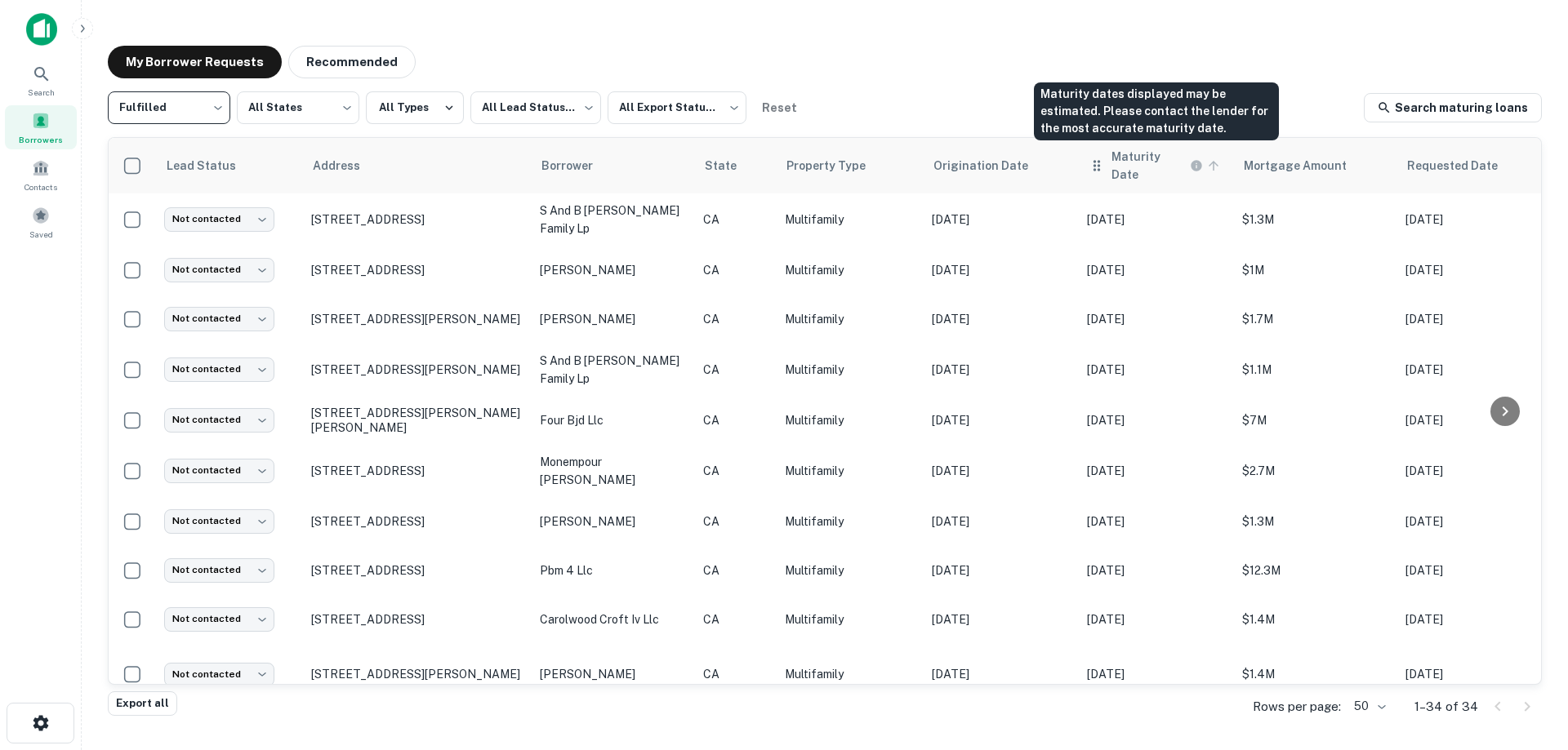
click at [1140, 154] on h6 "Maturity Date" at bounding box center [1149, 166] width 75 height 36
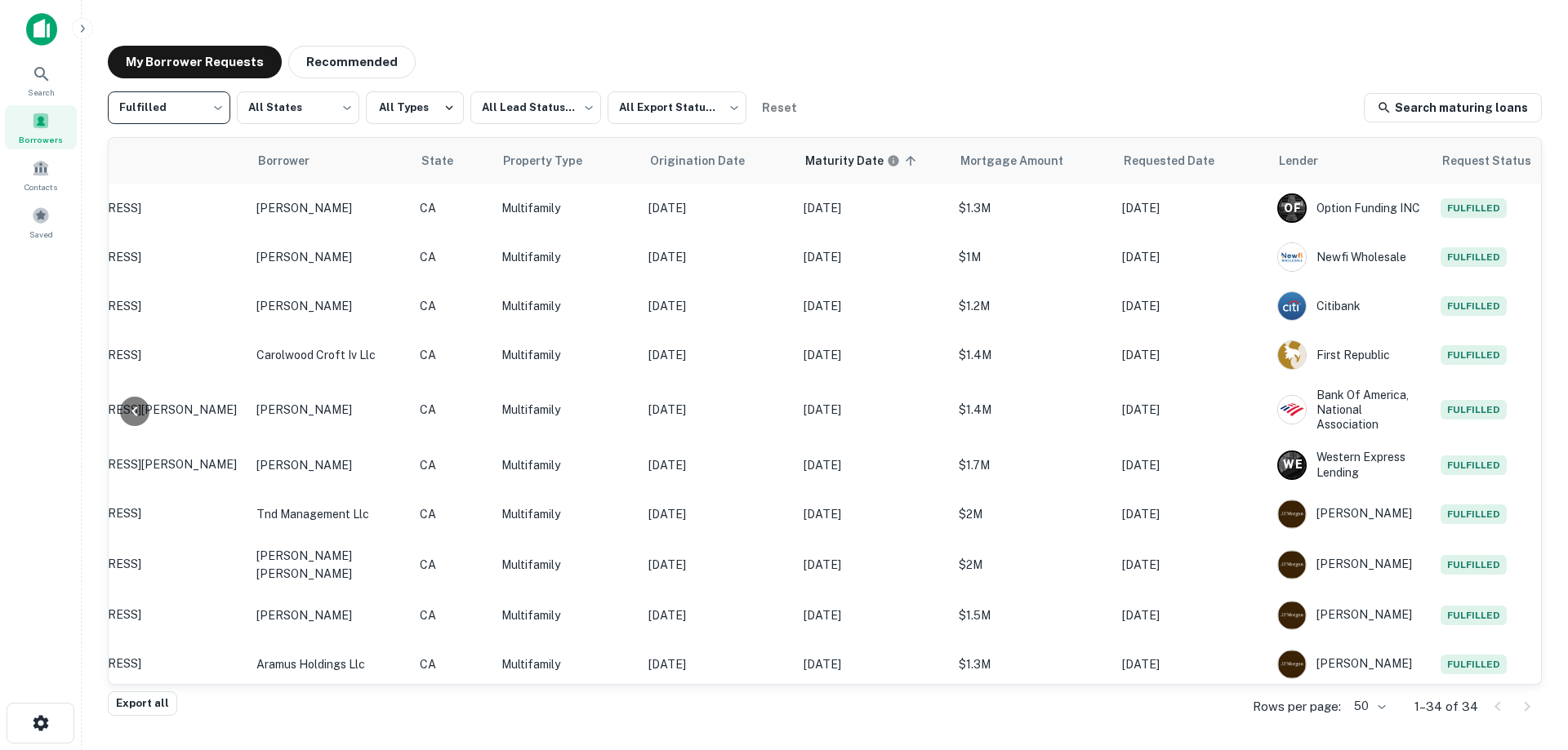
scroll to position [0, 328]
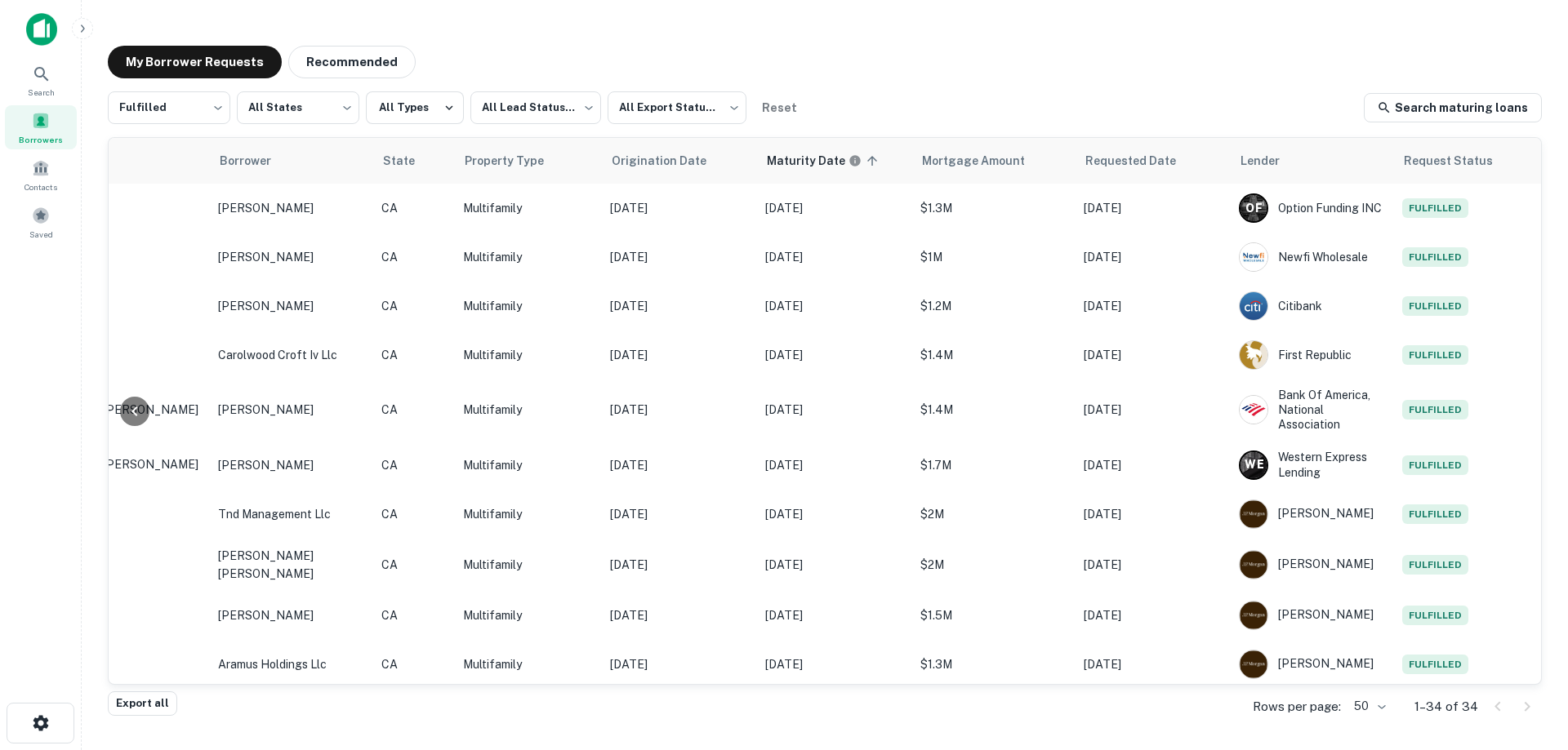
click at [712, 35] on div "My Borrower Requests Recommended Fulfilled ********* ​ All States *** ​ All Typ…" at bounding box center [825, 369] width 1460 height 675
